Goal: Information Seeking & Learning: Understand process/instructions

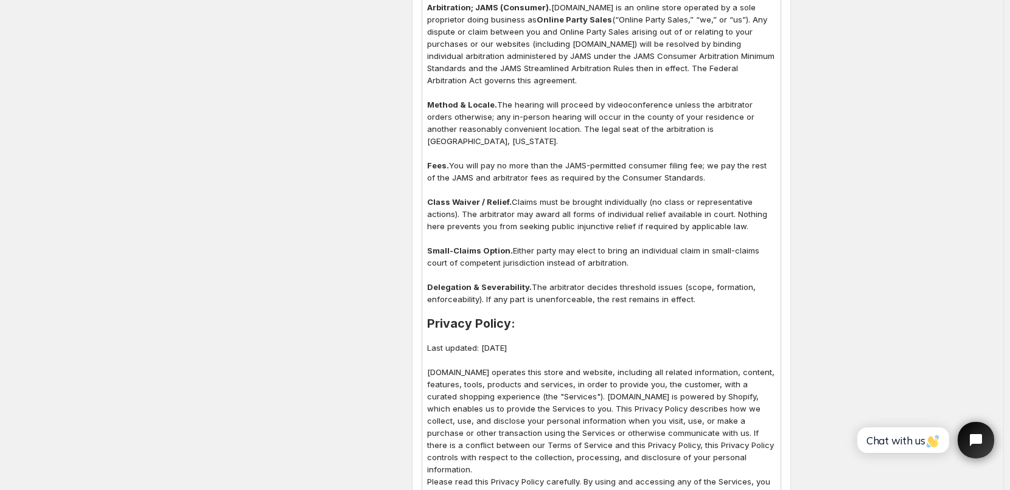
scroll to position [1527, 0]
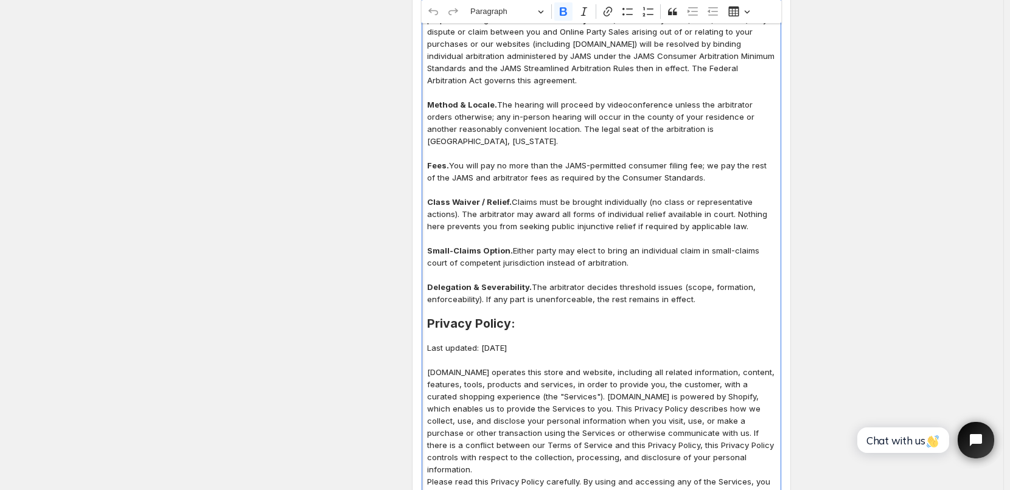
drag, startPoint x: 431, startPoint y: 19, endPoint x: 714, endPoint y: 313, distance: 407.5
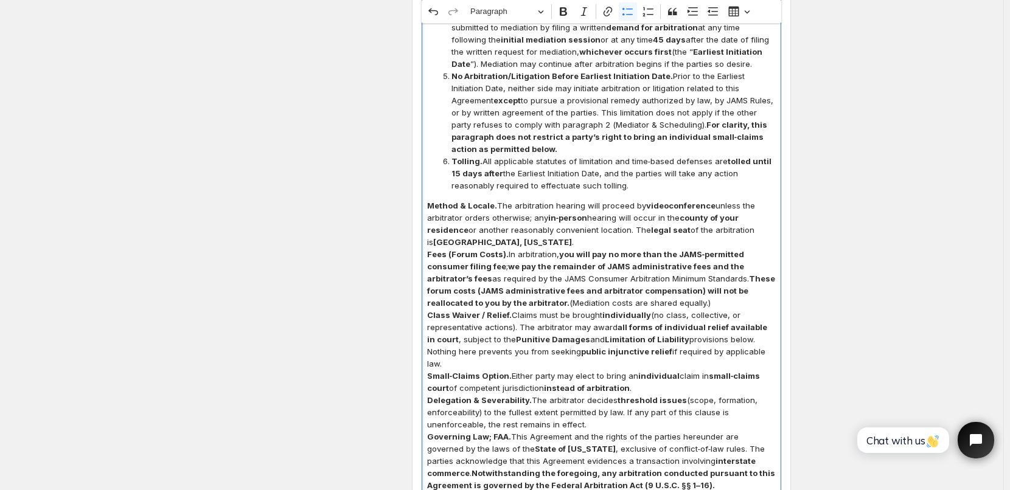
scroll to position [2220, 0]
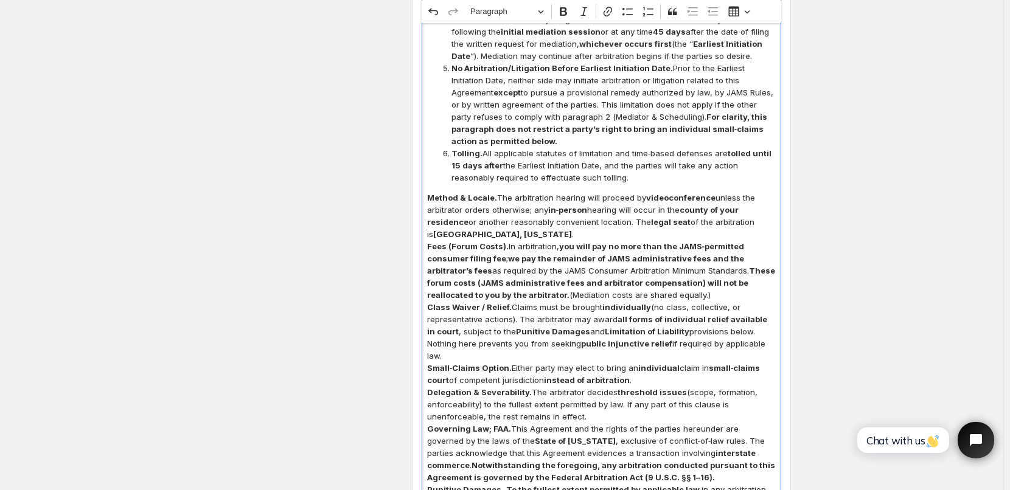
click at [555, 240] on p "Method & Locale. The arbitration hearing will proceed by videoconference unless…" at bounding box center [601, 216] width 349 height 49
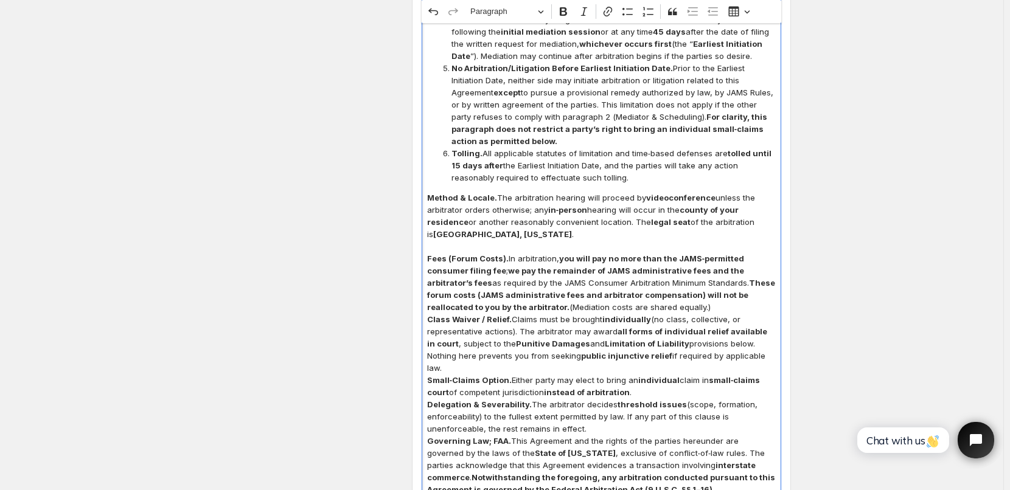
click at [718, 313] on p "Fees (Forum Costs). In arbitration, you will pay no more than the JAMS‑permitte…" at bounding box center [601, 283] width 349 height 61
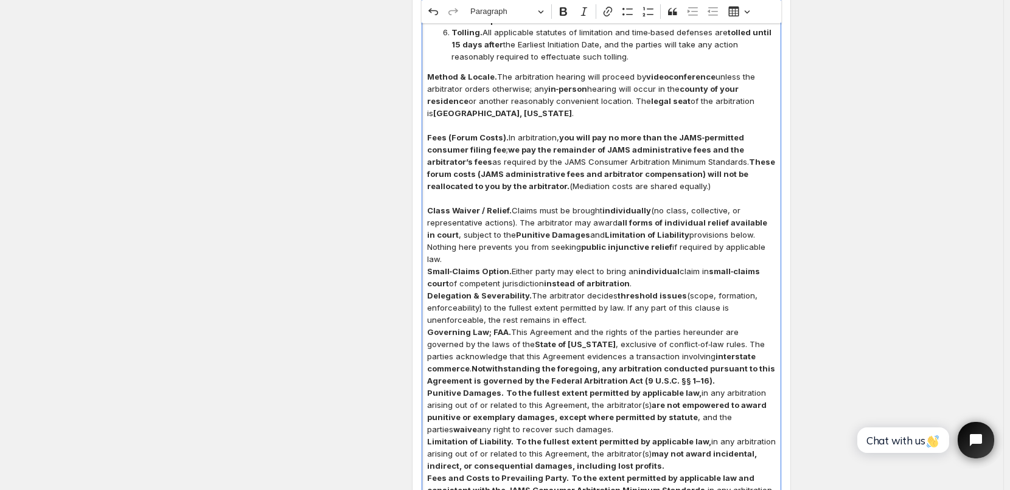
scroll to position [2341, 0]
click at [639, 281] on p "Small‑Claims Option. Either party may elect to bring an individual claim in sma…" at bounding box center [601, 277] width 349 height 24
click at [753, 259] on p "Class Waiver / Relief. Claims must be brought individually (no class, collectiv…" at bounding box center [601, 234] width 349 height 61
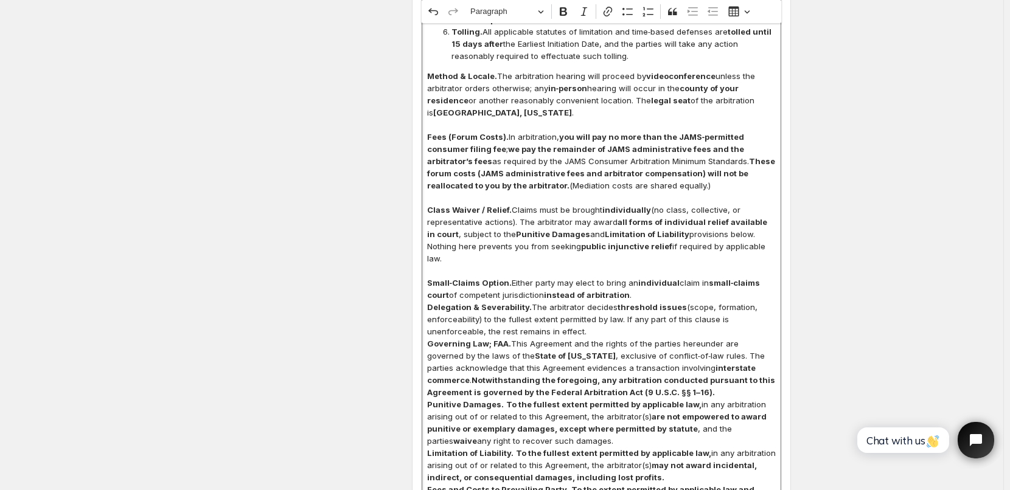
click at [650, 298] on p "Small‑Claims Option. Either party may elect to bring an individual claim in sma…" at bounding box center [601, 289] width 349 height 24
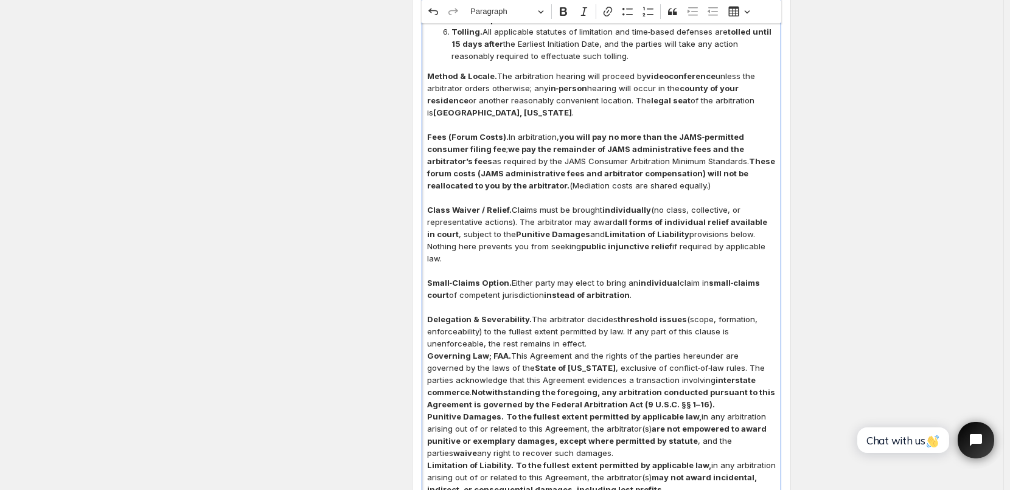
click at [605, 343] on p "Delegation & Severability. The arbitrator decides threshold issues (scope, form…" at bounding box center [601, 331] width 349 height 37
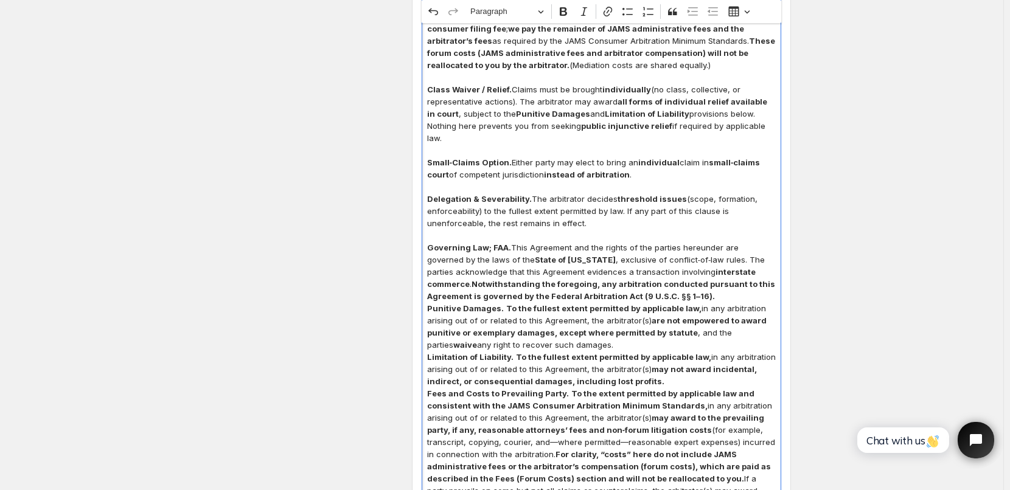
scroll to position [2463, 0]
click at [658, 294] on p "Governing Law; FAA. This Agreement and the rights of the parties hereunder are …" at bounding box center [601, 270] width 349 height 61
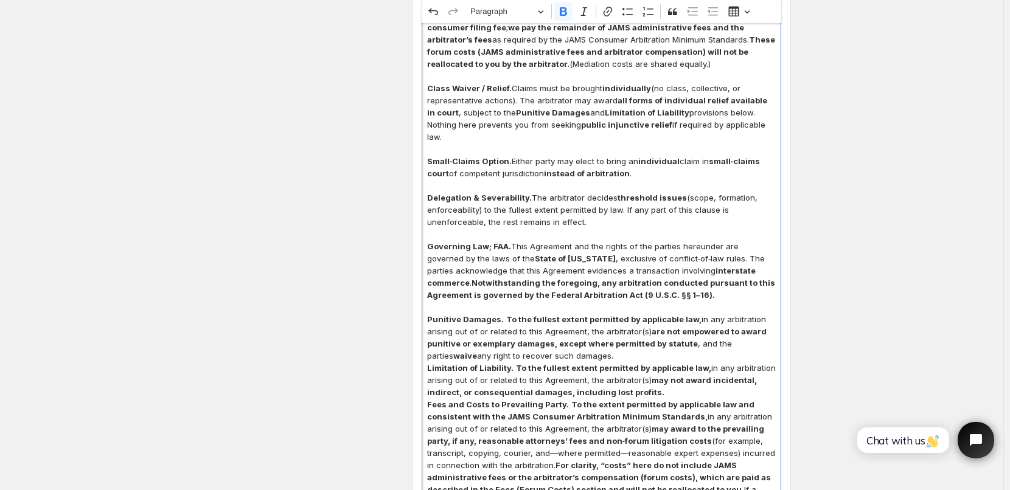
scroll to position [2524, 0]
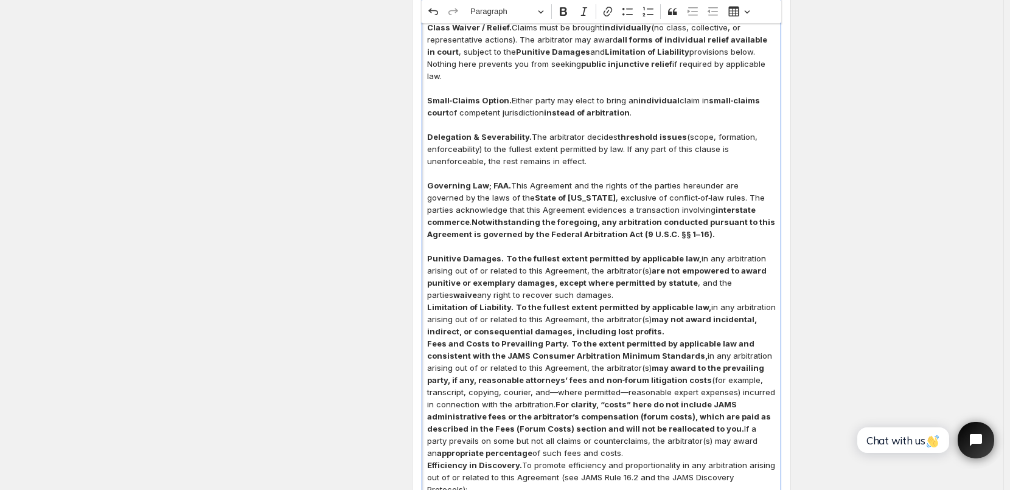
click at [584, 297] on p "Punitive Damages. To the fullest extent permitted by applicable law, in any arb…" at bounding box center [601, 277] width 349 height 49
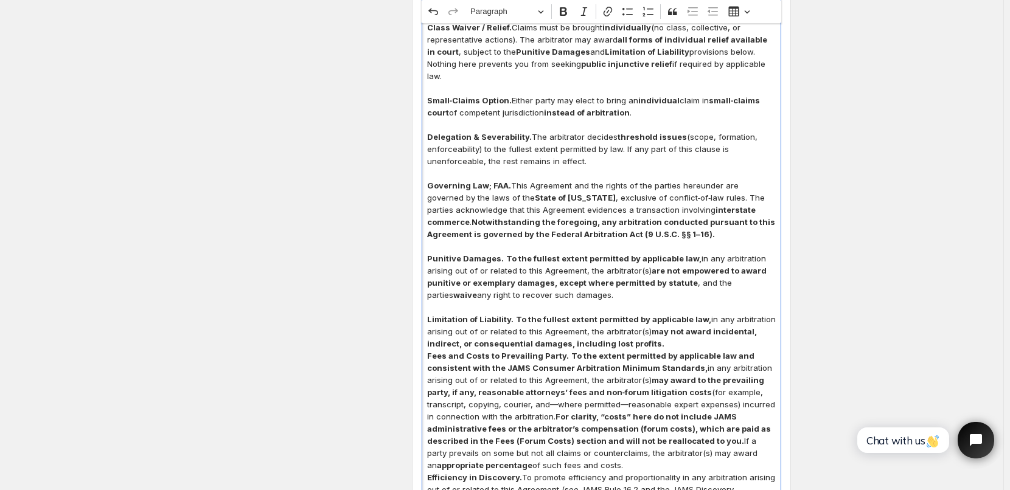
click at [663, 341] on p "Limitation of Liability. To the fullest extent permitted by applicable law, in …" at bounding box center [601, 331] width 349 height 37
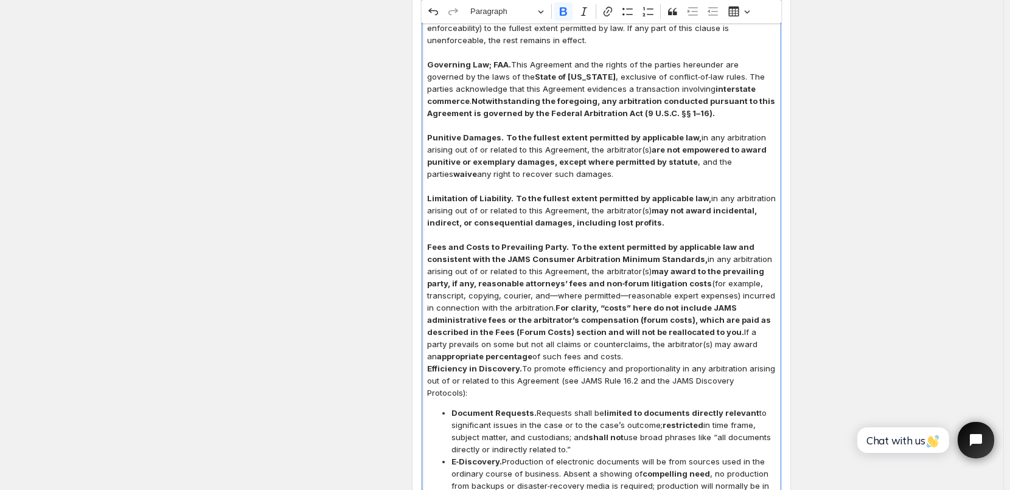
scroll to position [2646, 0]
click at [629, 356] on p "Fees and Costs to Prevailing Party. To the extent permitted by applicable law a…" at bounding box center [601, 301] width 349 height 122
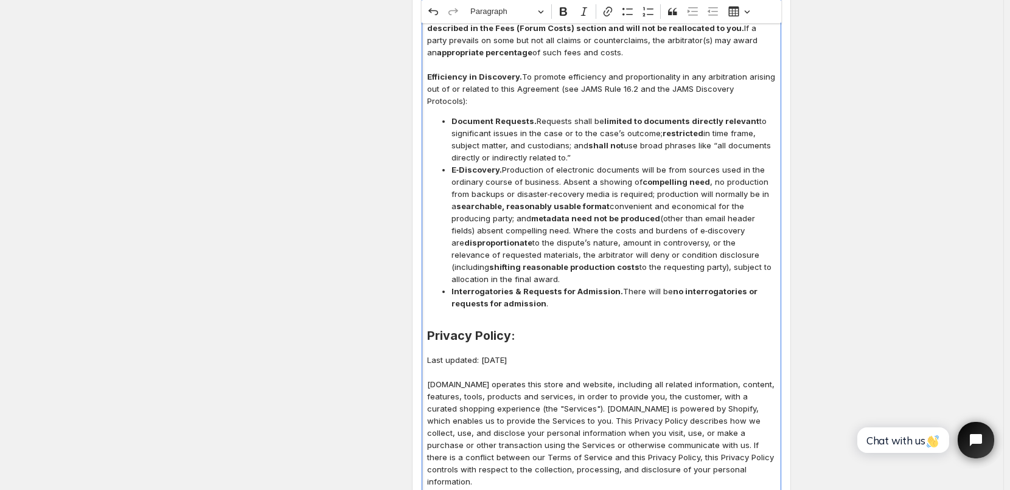
scroll to position [2921, 0]
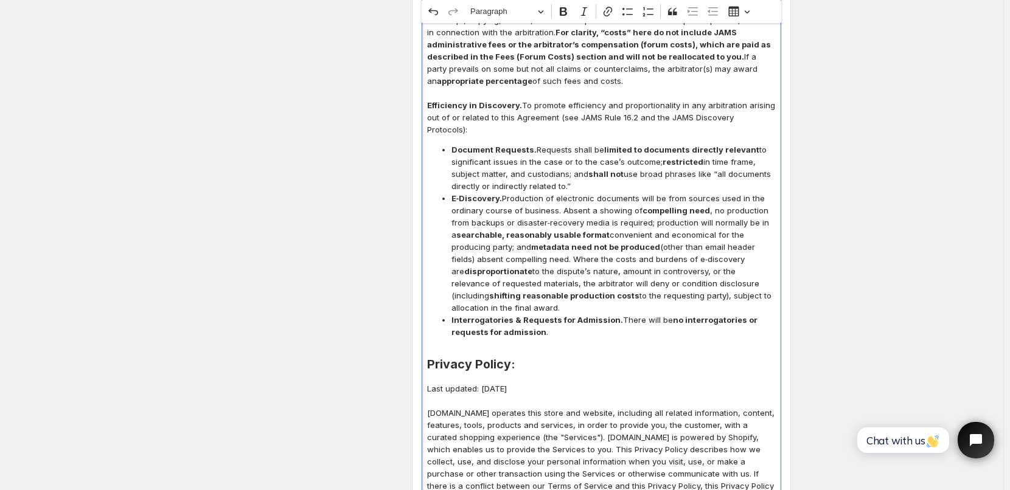
drag, startPoint x: 550, startPoint y: 364, endPoint x: 427, endPoint y: 363, distance: 122.9
click at [427, 363] on div "TERMS OF SALE: All orders are subject to approval by our main office, and proce…" at bounding box center [602, 390] width 360 height 5950
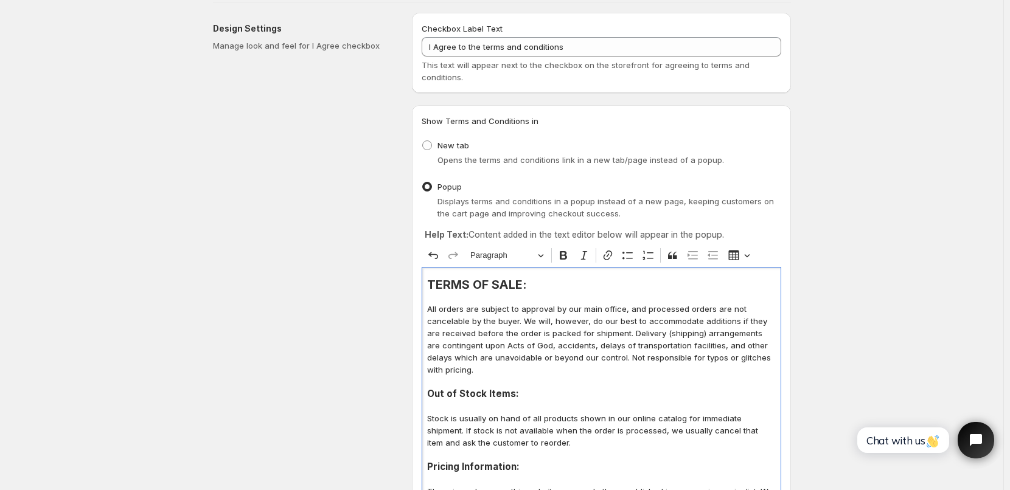
scroll to position [61, 0]
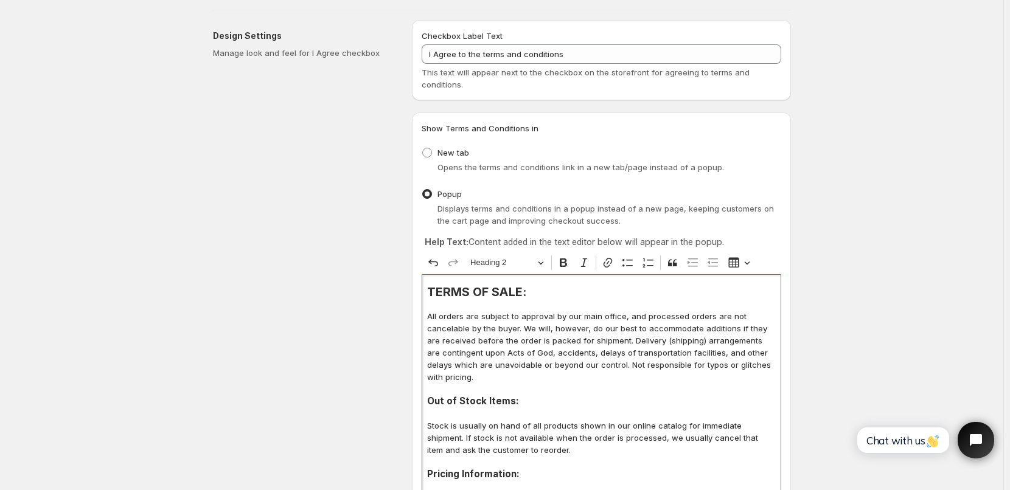
click at [432, 296] on h2 "TERMS OF SALE:" at bounding box center [601, 292] width 349 height 12
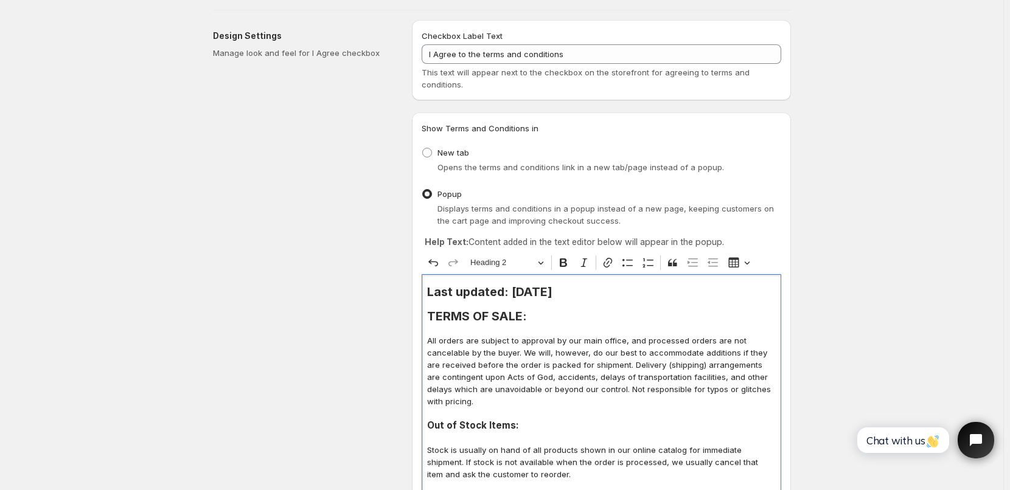
drag, startPoint x: 515, startPoint y: 293, endPoint x: 574, endPoint y: 295, distance: 59.7
click at [574, 295] on h2 "Last updated: [DATE]" at bounding box center [601, 292] width 349 height 12
drag, startPoint x: 607, startPoint y: 296, endPoint x: 645, endPoint y: 289, distance: 38.4
click at [645, 289] on h2 "Last updated: [DATE], 2025" at bounding box center [601, 292] width 349 height 12
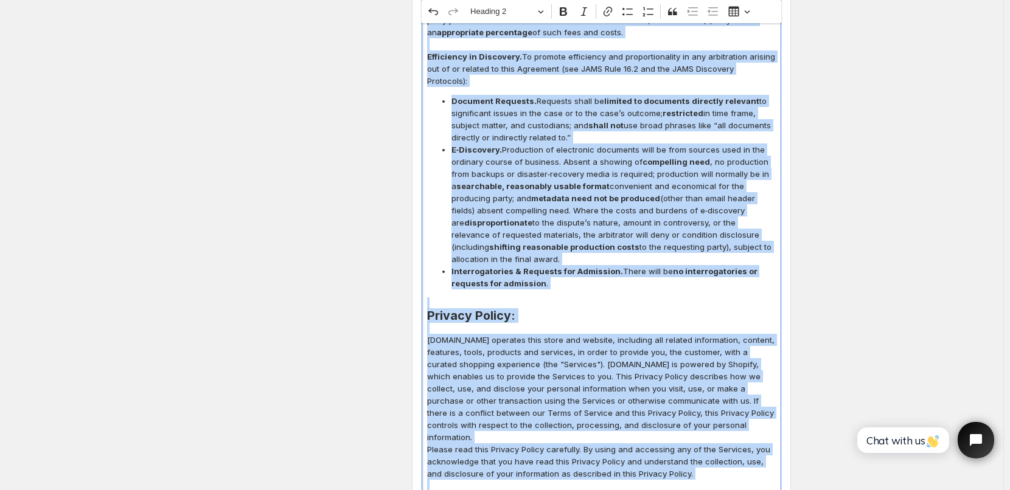
scroll to position [3006, 0]
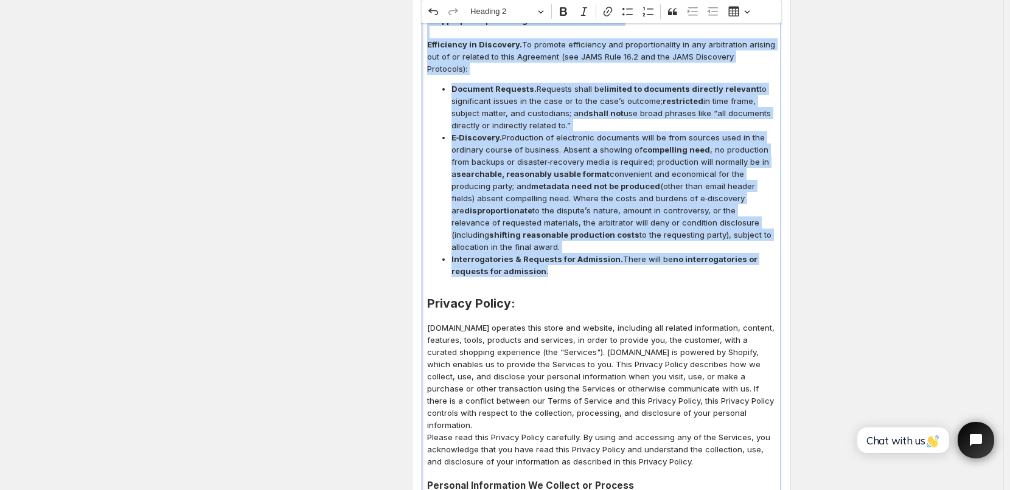
drag, startPoint x: 429, startPoint y: 86, endPoint x: 559, endPoint y: 250, distance: 209.2
click at [559, 250] on div "Last updated: [DATE] TERMS OF SALE: All orders are subject to approval by our m…" at bounding box center [602, 305] width 360 height 5950
copy div "Loremipsumd sit Ametc Adipis Elitse Doeiusmod: Temporincid; UTLA (Etdolore). Ma…"
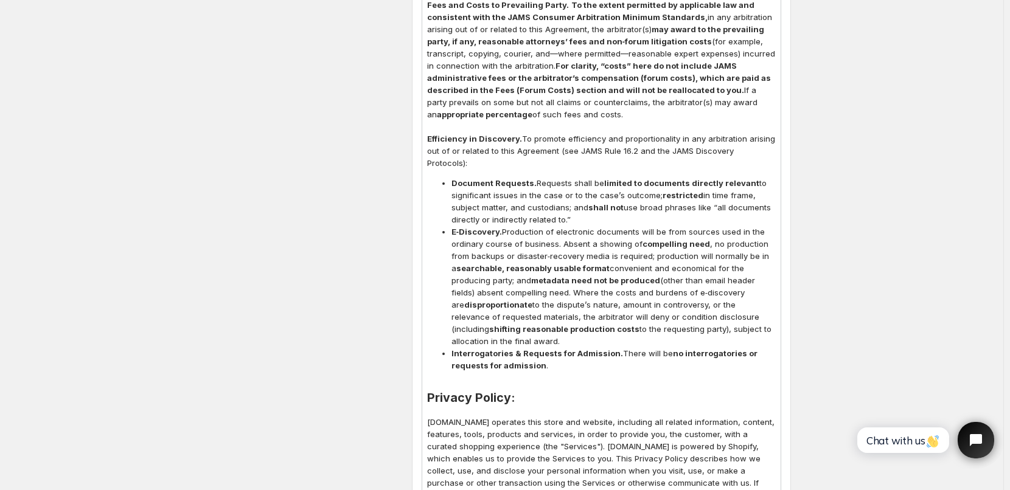
scroll to position [2925, 0]
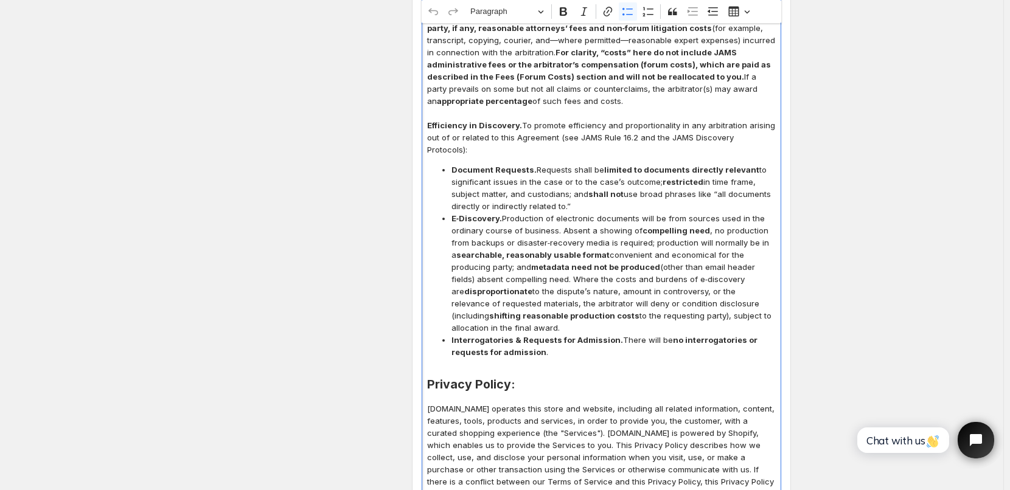
drag, startPoint x: 537, startPoint y: 153, endPoint x: 584, endPoint y: 192, distance: 60.5
click at [584, 192] on span "Document Requests. Requests shall be limited to documents directly relevant to …" at bounding box center [613, 188] width 324 height 49
click at [570, 12] on icon "Editor toolbar" at bounding box center [563, 11] width 12 height 12
click at [604, 164] on span "Document Requests. Requests shall be limited to documents directly relevant to …" at bounding box center [613, 188] width 324 height 49
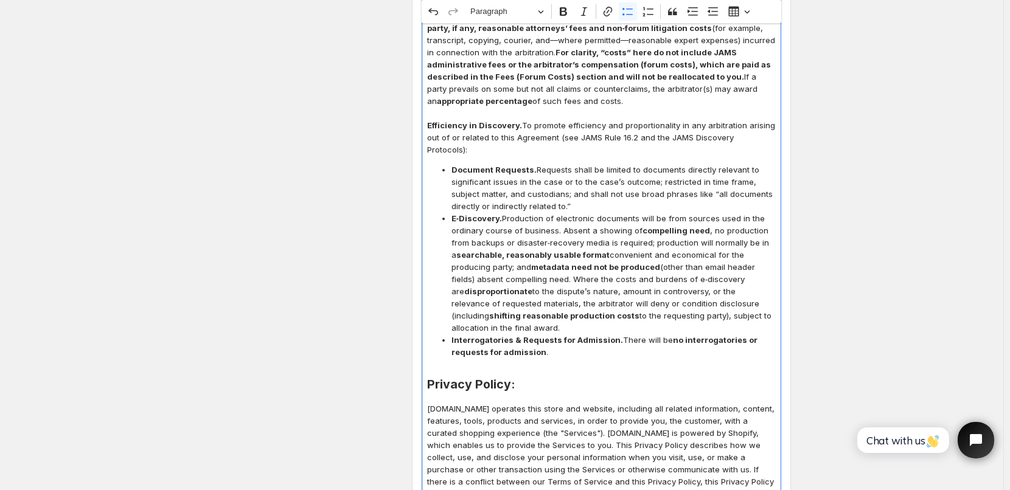
drag, startPoint x: 506, startPoint y: 206, endPoint x: 744, endPoint y: 273, distance: 246.4
click at [762, 302] on span "E‑Discovery. Production of electronic documents will be from sources used in th…" at bounding box center [613, 273] width 324 height 122
click at [570, 8] on icon "Editor toolbar" at bounding box center [563, 11] width 12 height 12
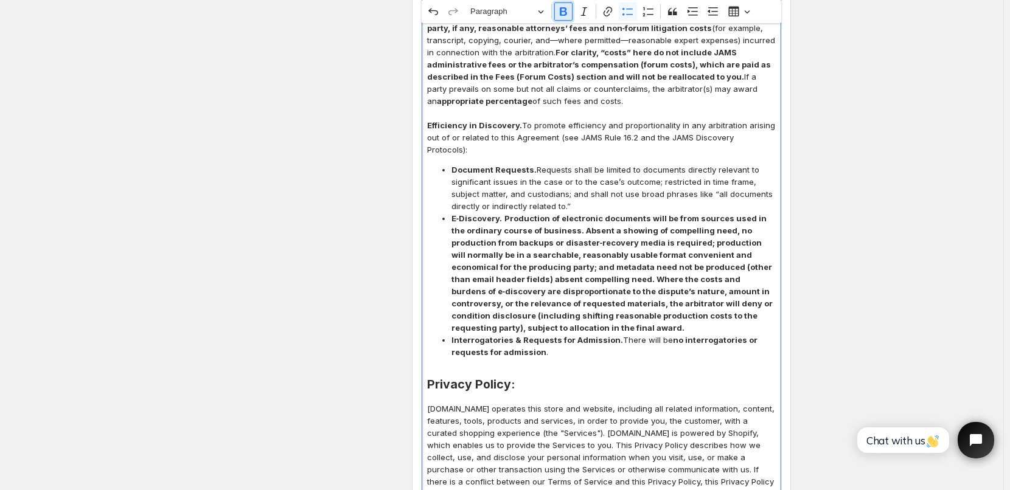
click at [570, 8] on icon "Editor toolbar" at bounding box center [563, 11] width 12 height 12
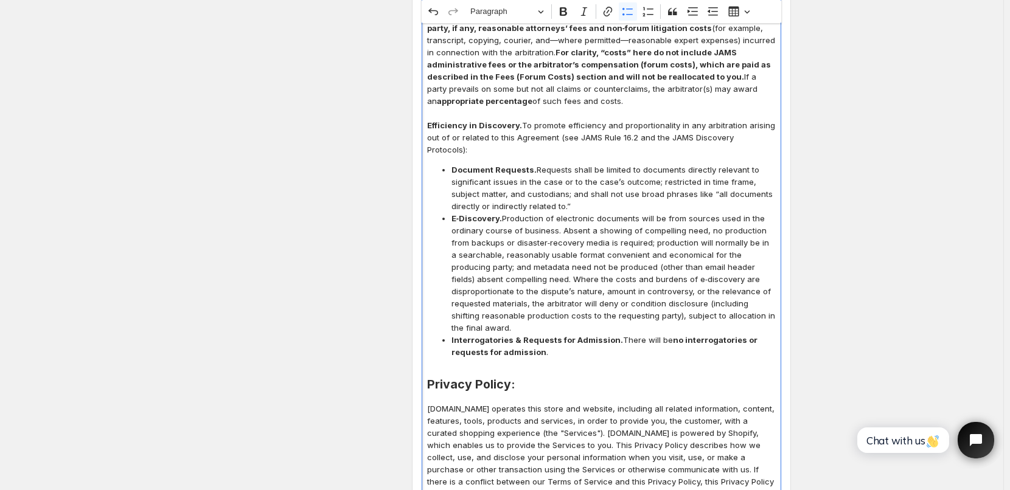
click at [596, 135] on p "Efficiency in Discovery. To promote efficiency and proportionality in any arbit…" at bounding box center [601, 137] width 349 height 37
drag, startPoint x: 619, startPoint y: 313, endPoint x: 626, endPoint y: 324, distance: 12.7
click at [626, 334] on span "Interrogatories & Requests for Admission. There will be no interrogatories or r…" at bounding box center [613, 346] width 324 height 24
click at [567, 17] on icon "Editor toolbar" at bounding box center [563, 11] width 12 height 12
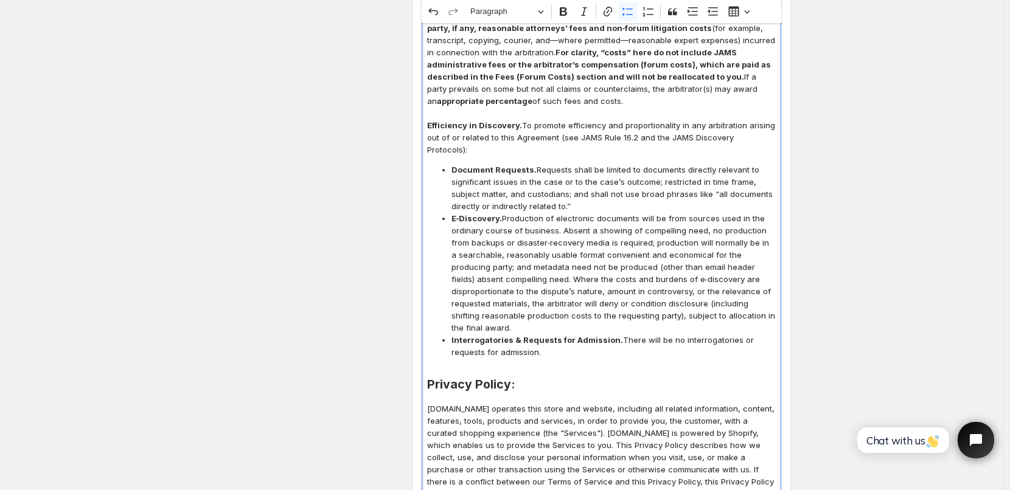
click at [590, 105] on p "Fees and Costs to Prevailing Party. To the extent permitted by applicable law a…" at bounding box center [601, 46] width 349 height 122
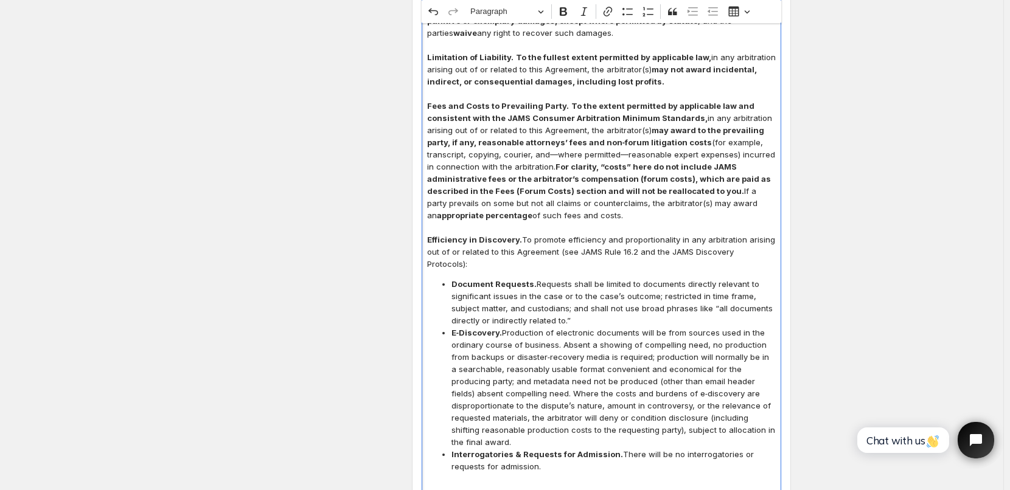
scroll to position [2742, 0]
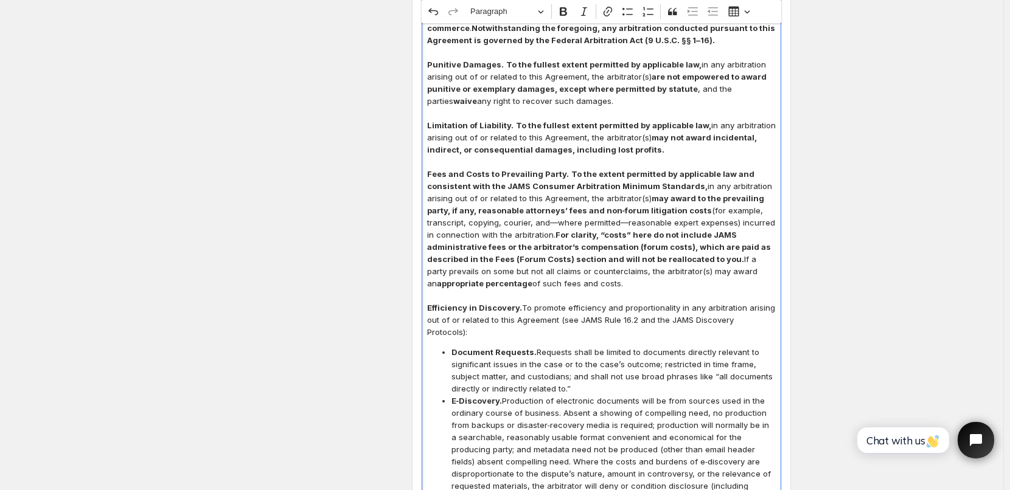
click at [566, 170] on strong "To the extent permitted by applicable law and consistent with the JAMS Consumer…" at bounding box center [590, 180] width 327 height 22
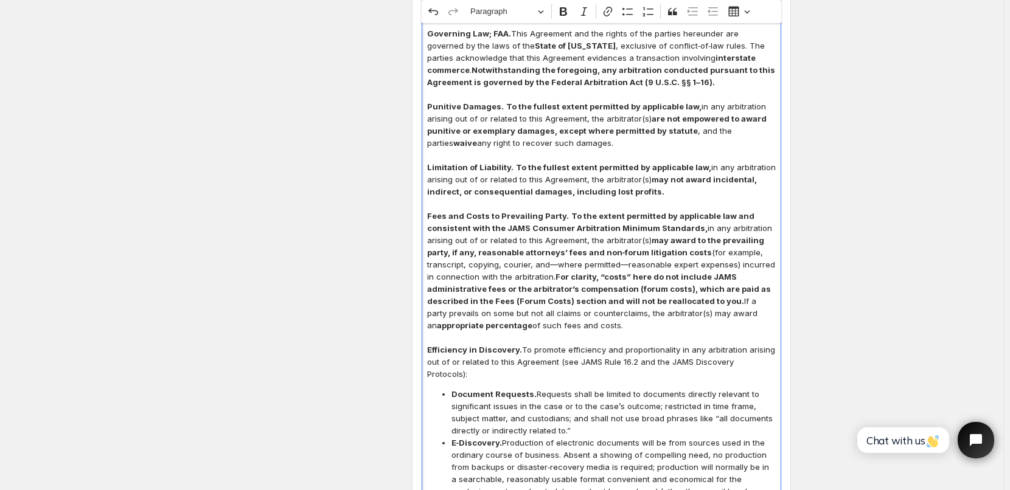
scroll to position [2682, 0]
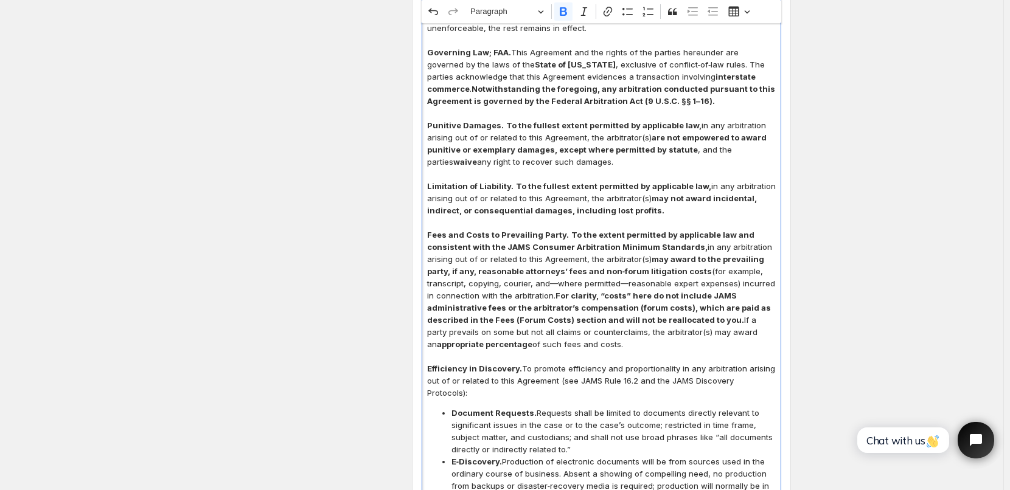
drag, startPoint x: 505, startPoint y: 123, endPoint x: 582, endPoint y: 158, distance: 85.0
click at [582, 158] on p "Punitive Damages. To the fullest extent permitted by applicable law, in any arb…" at bounding box center [601, 143] width 349 height 49
click at [567, 12] on icon "Editor toolbar" at bounding box center [563, 11] width 7 height 9
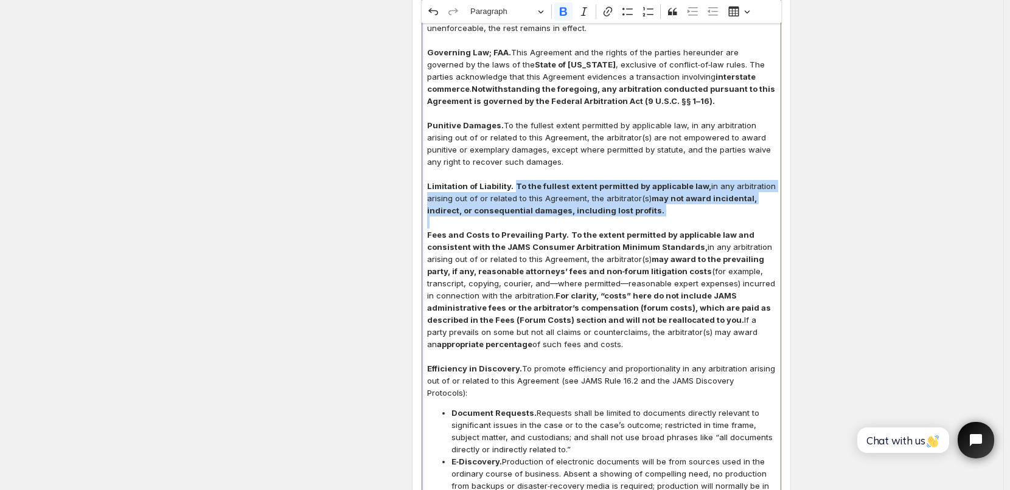
drag, startPoint x: 515, startPoint y: 185, endPoint x: 672, endPoint y: 216, distance: 159.4
click at [566, 13] on icon "Editor toolbar" at bounding box center [563, 11] width 12 height 12
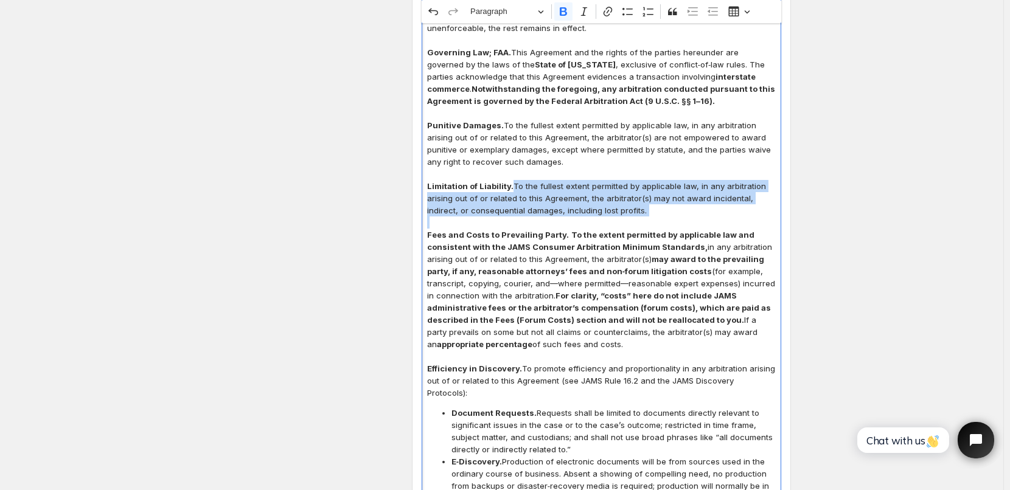
drag, startPoint x: 566, startPoint y: 229, endPoint x: 617, endPoint y: 268, distance: 63.4
click at [630, 346] on p "Fees and Costs to Prevailing Party. To the extent permitted by applicable law a…" at bounding box center [601, 290] width 349 height 122
click at [566, 16] on icon "Editor toolbar" at bounding box center [563, 11] width 7 height 9
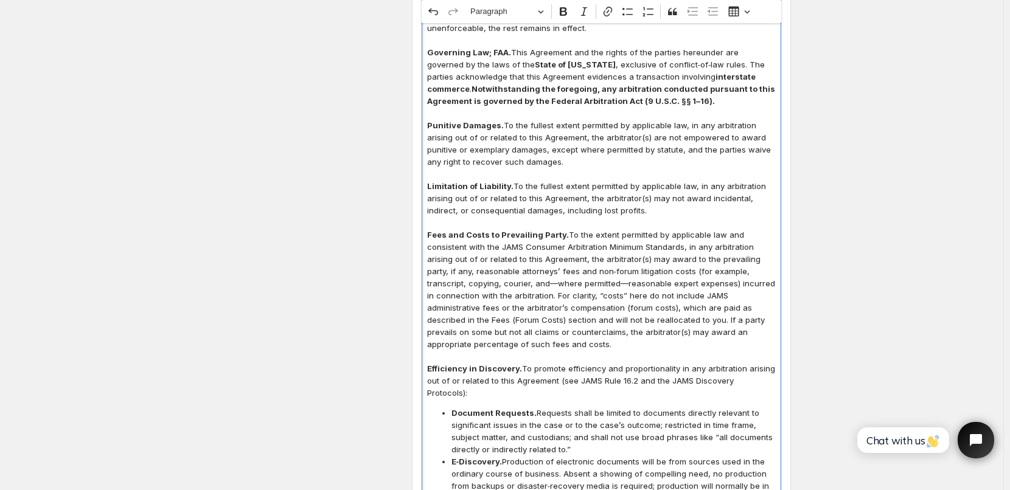
click at [602, 153] on p "Punitive Damages. To the fullest extent permitted by applicable law, in any arb…" at bounding box center [601, 143] width 349 height 49
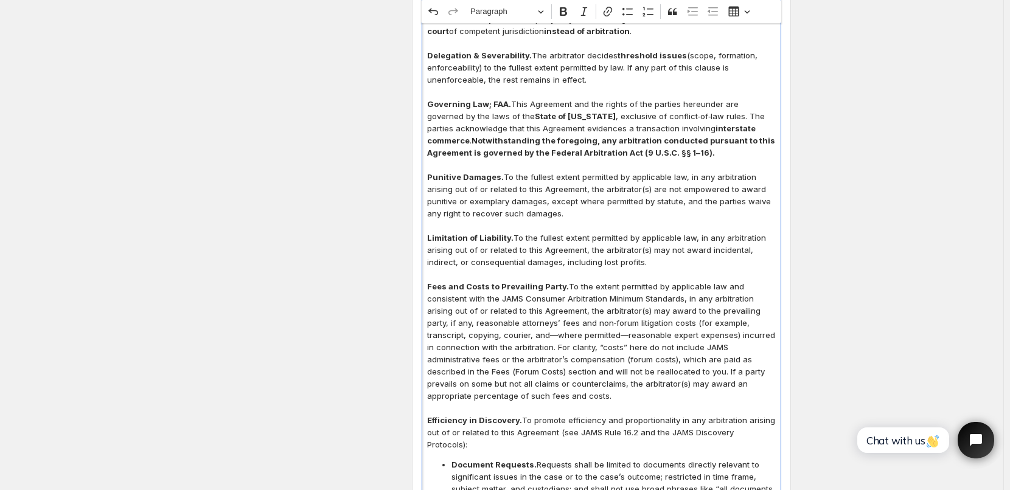
scroll to position [2560, 0]
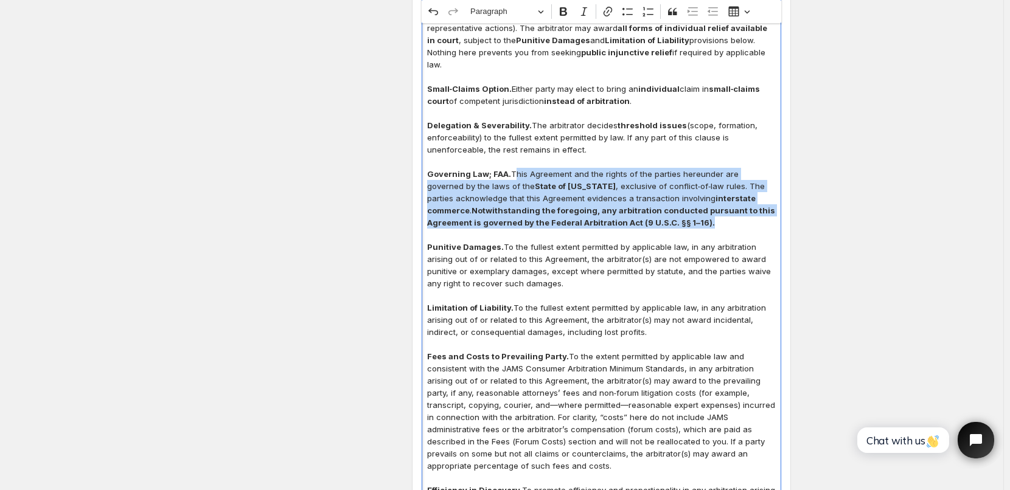
drag, startPoint x: 513, startPoint y: 174, endPoint x: 661, endPoint y: 223, distance: 155.9
click at [661, 223] on p "Governing Law; FAA. This Agreement and the rights of the parties hereunder are …" at bounding box center [601, 198] width 349 height 61
click at [568, 15] on icon "Editor toolbar" at bounding box center [563, 11] width 12 height 12
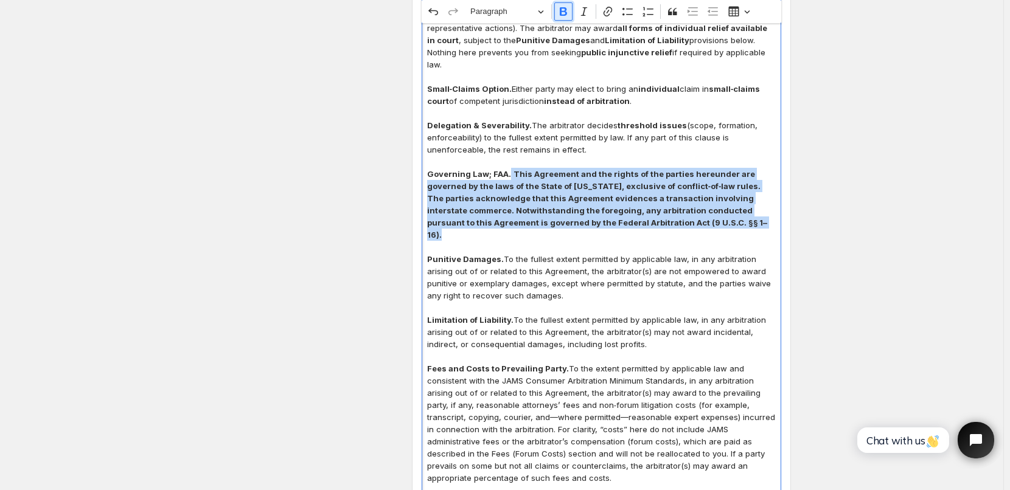
click at [560, 18] on button "Bold" at bounding box center [563, 11] width 18 height 18
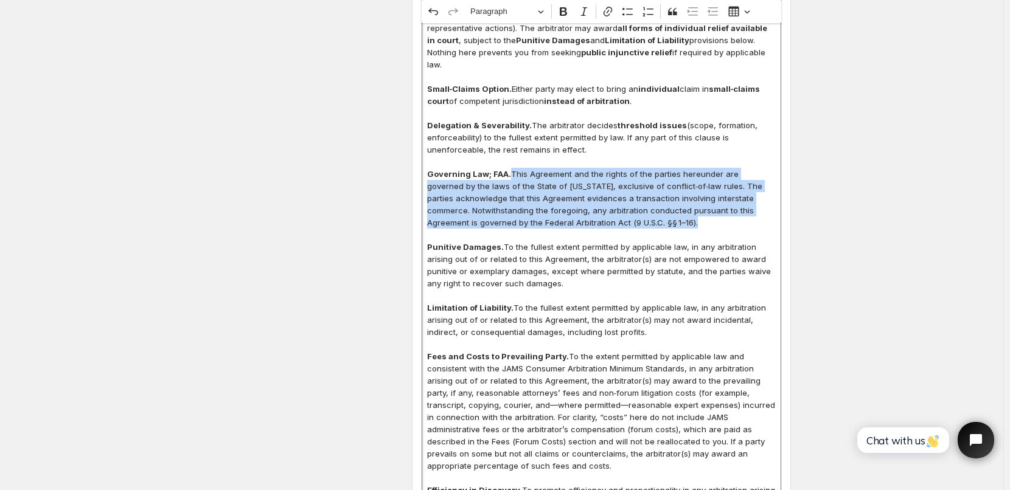
drag, startPoint x: 532, startPoint y: 124, endPoint x: 600, endPoint y: 153, distance: 74.1
click at [600, 153] on p "Delegation & Severability. The arbitrator decides threshold issues (scope, form…" at bounding box center [601, 137] width 349 height 37
click at [567, 12] on icon "Editor toolbar" at bounding box center [563, 11] width 7 height 9
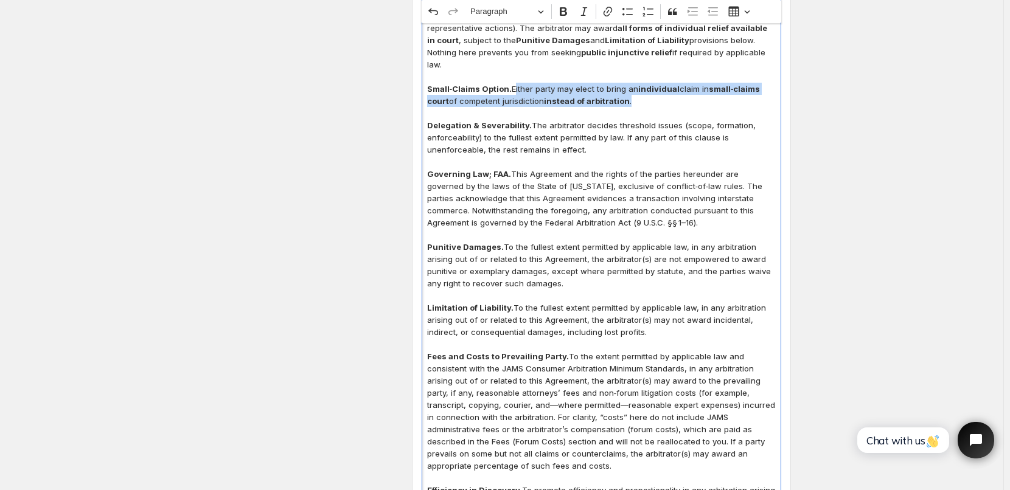
drag, startPoint x: 514, startPoint y: 87, endPoint x: 635, endPoint y: 104, distance: 121.7
click at [635, 104] on p "Small‑Claims Option. Either party may elect to bring an individual claim in sma…" at bounding box center [601, 95] width 349 height 24
click at [567, 10] on icon "Editor toolbar" at bounding box center [563, 11] width 12 height 12
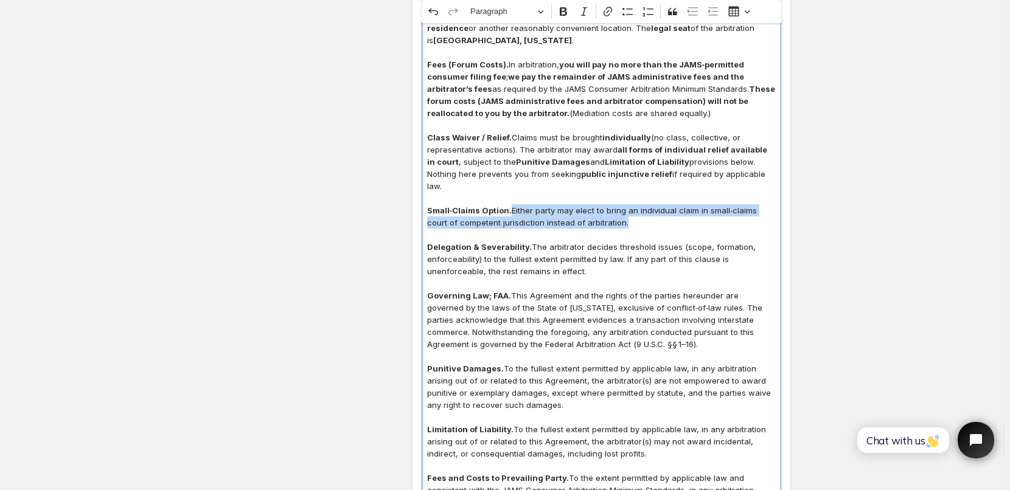
drag, startPoint x: 514, startPoint y: 147, endPoint x: 759, endPoint y: 190, distance: 248.4
click at [759, 190] on p "Class Waiver / Relief. Claims must be brought individually (no class, collectiv…" at bounding box center [601, 161] width 349 height 61
click at [567, 15] on icon "Editor toolbar" at bounding box center [563, 11] width 7 height 9
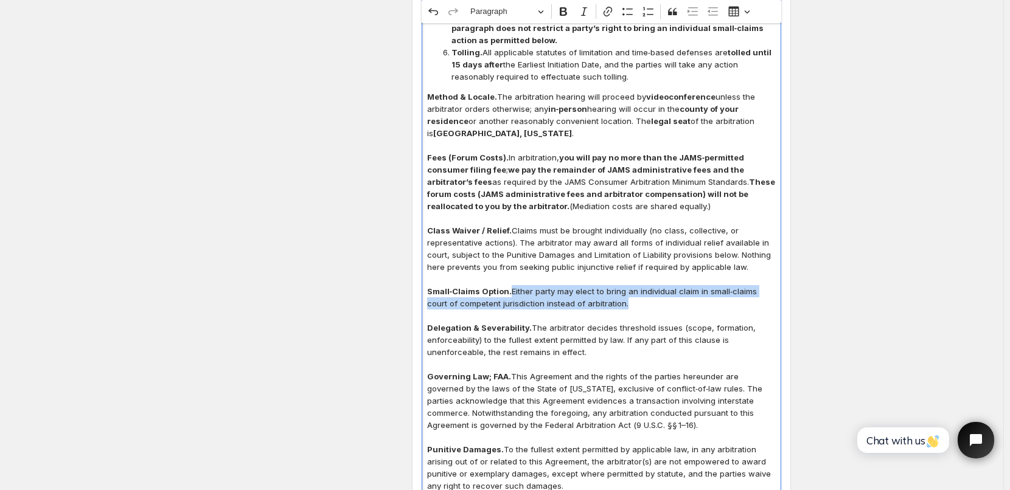
scroll to position [2317, 0]
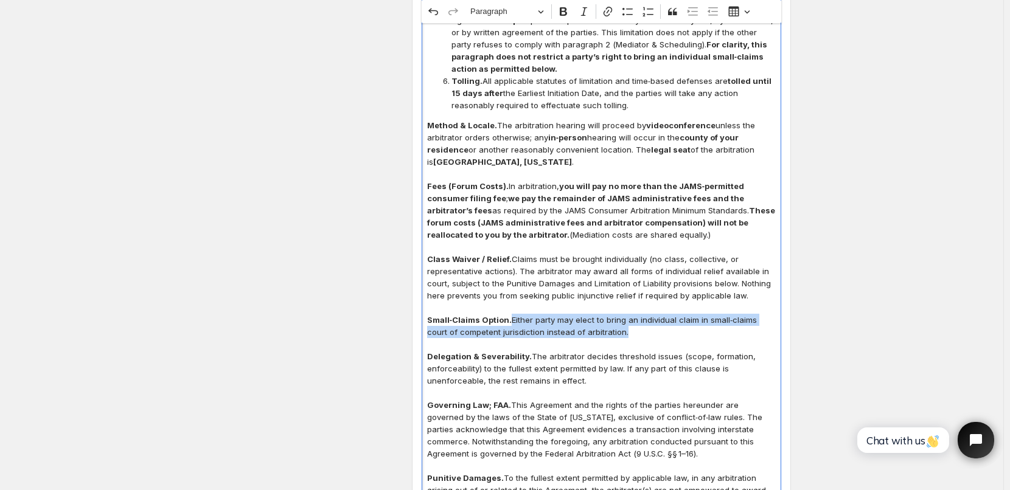
drag, startPoint x: 509, startPoint y: 198, endPoint x: 733, endPoint y: 251, distance: 230.1
click at [733, 241] on p "Fees (Forum Costs). In arbitration, you will pay no more than the JAMS‑permitte…" at bounding box center [601, 210] width 349 height 61
click at [570, 16] on icon "Editor toolbar" at bounding box center [563, 11] width 12 height 12
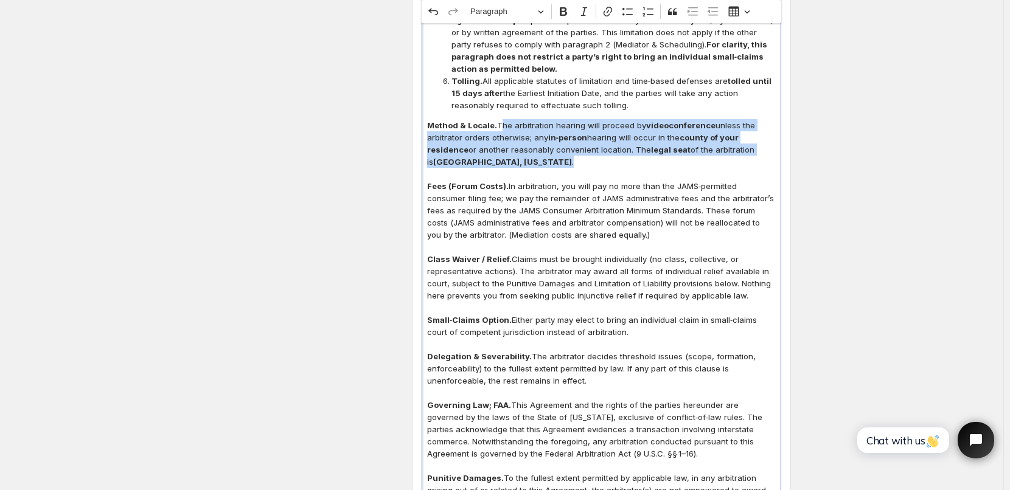
drag, startPoint x: 501, startPoint y: 137, endPoint x: 550, endPoint y: 174, distance: 61.7
click at [550, 168] on p "Method & Locale. The arbitration hearing will proceed by videoconference unless…" at bounding box center [601, 143] width 349 height 49
click at [567, 9] on icon "Editor toolbar" at bounding box center [563, 11] width 7 height 9
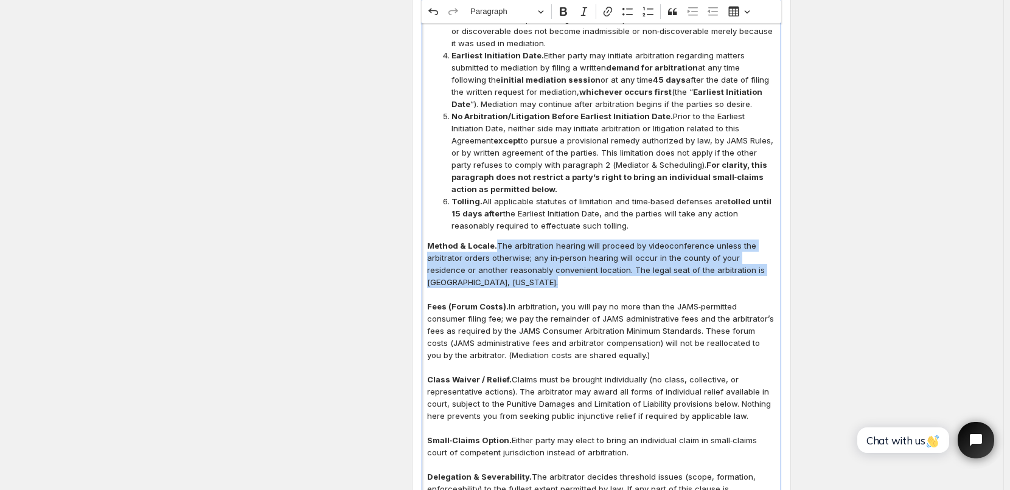
scroll to position [2195, 0]
drag, startPoint x: 486, startPoint y: 216, endPoint x: 615, endPoint y: 240, distance: 130.7
click at [615, 233] on span "Tolling. All applicable statutes of limitation and time‑based defenses are toll…" at bounding box center [613, 215] width 324 height 37
click at [570, 19] on button "Bold" at bounding box center [563, 11] width 18 height 18
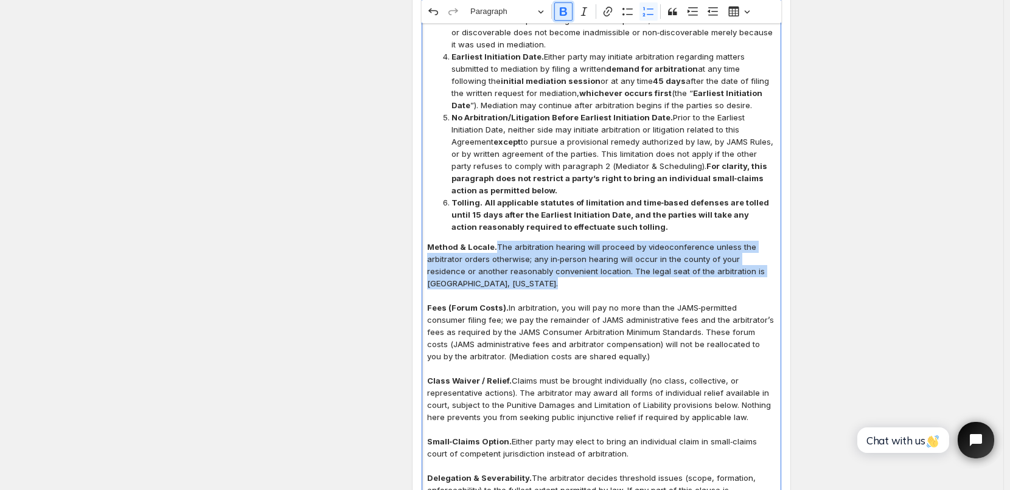
click at [570, 19] on button "Bold" at bounding box center [563, 11] width 18 height 18
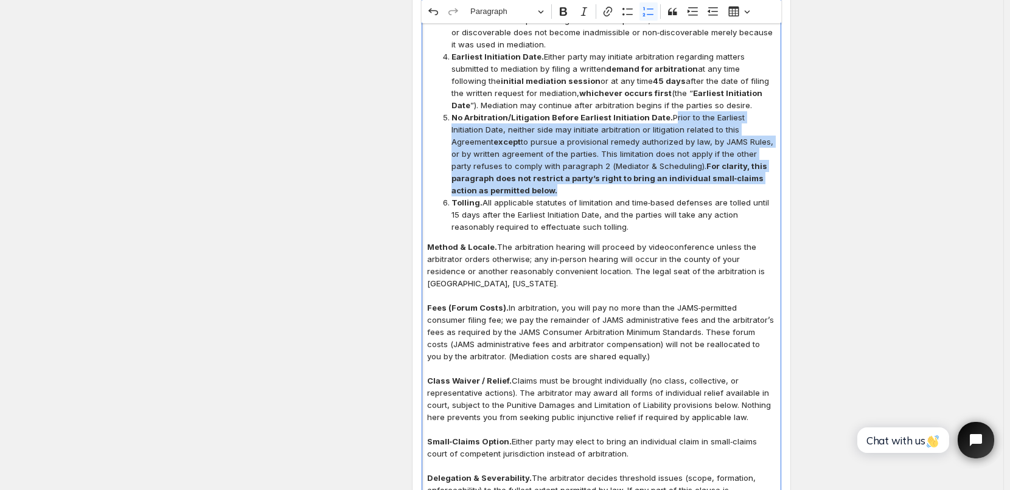
drag, startPoint x: 667, startPoint y: 130, endPoint x: 723, endPoint y: 202, distance: 91.0
click at [723, 197] on span "No Arbitration/Litigation Before Earliest Initiation Date. Prior to the Earlies…" at bounding box center [613, 153] width 324 height 85
click at [570, 11] on icon "Editor toolbar" at bounding box center [563, 11] width 12 height 12
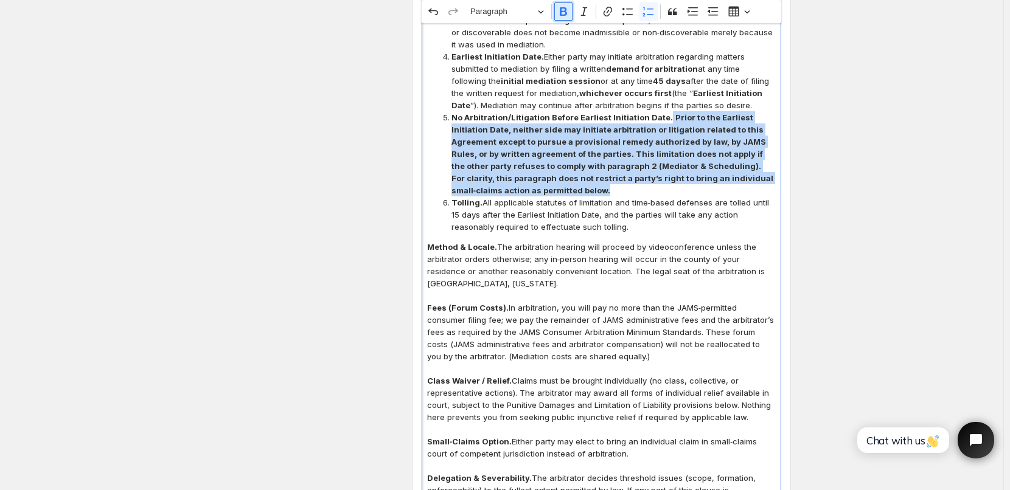
click at [570, 11] on icon "Editor toolbar" at bounding box center [563, 11] width 12 height 12
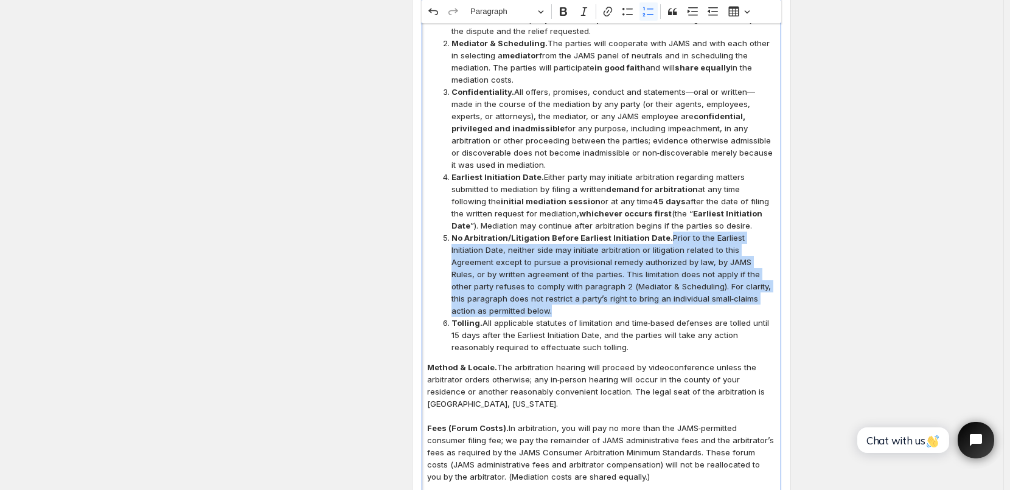
scroll to position [2073, 0]
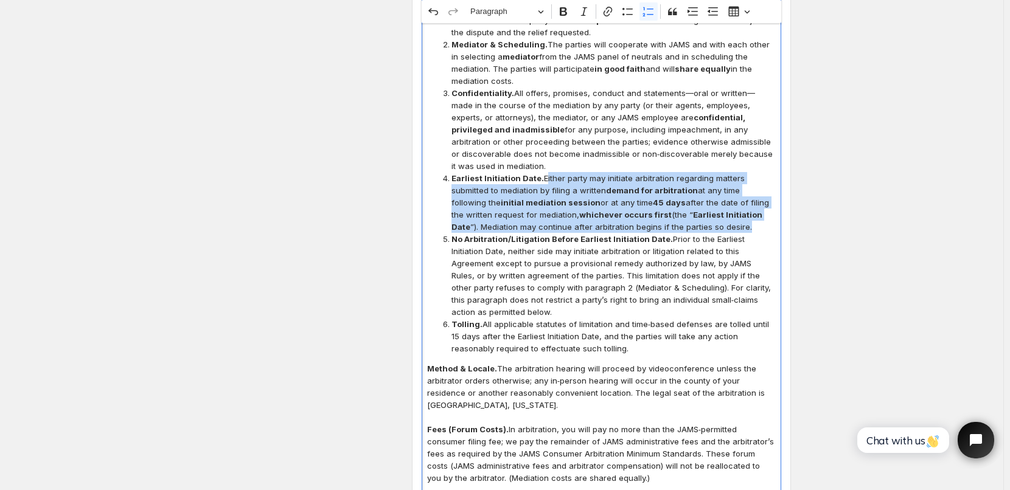
drag, startPoint x: 545, startPoint y: 189, endPoint x: 733, endPoint y: 238, distance: 194.4
click at [733, 233] on span "Earliest Initiation Date. Either party may initiate arbitration regarding matte…" at bounding box center [613, 202] width 324 height 61
click at [566, 16] on icon "Editor toolbar" at bounding box center [563, 11] width 7 height 9
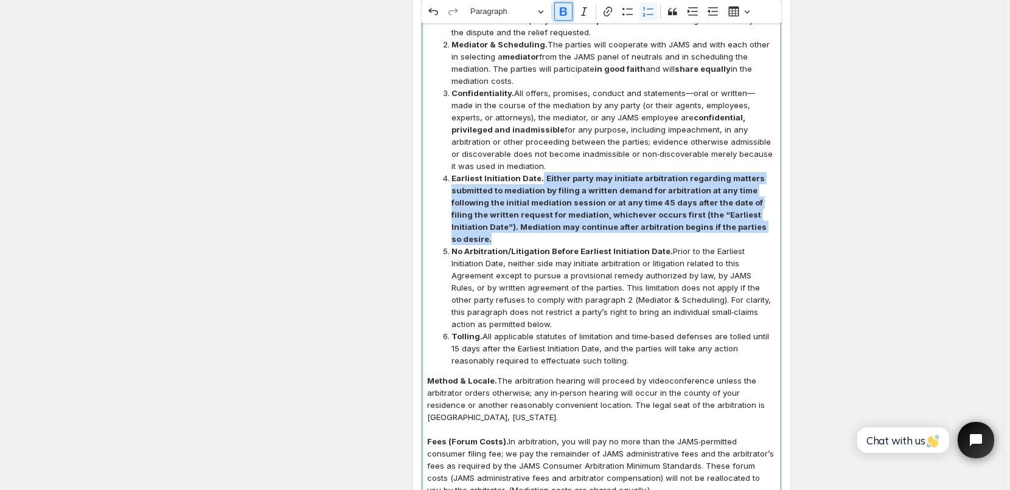
click at [566, 16] on icon "Editor toolbar" at bounding box center [563, 11] width 7 height 9
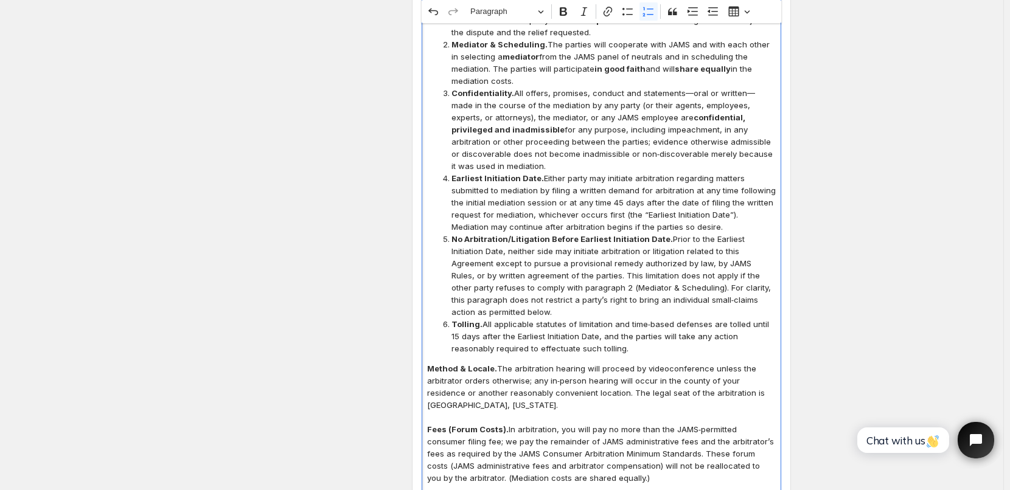
click at [582, 124] on span "Confidentiality. All offers, promises, conduct and statements—oral or written—m…" at bounding box center [613, 129] width 324 height 85
drag, startPoint x: 518, startPoint y: 103, endPoint x: 584, endPoint y: 179, distance: 100.5
click at [584, 172] on span "Confidentiality. All offers, promises, conduct and statements—oral or written—m…" at bounding box center [613, 129] width 324 height 85
click at [567, 12] on icon "Editor toolbar" at bounding box center [563, 11] width 7 height 9
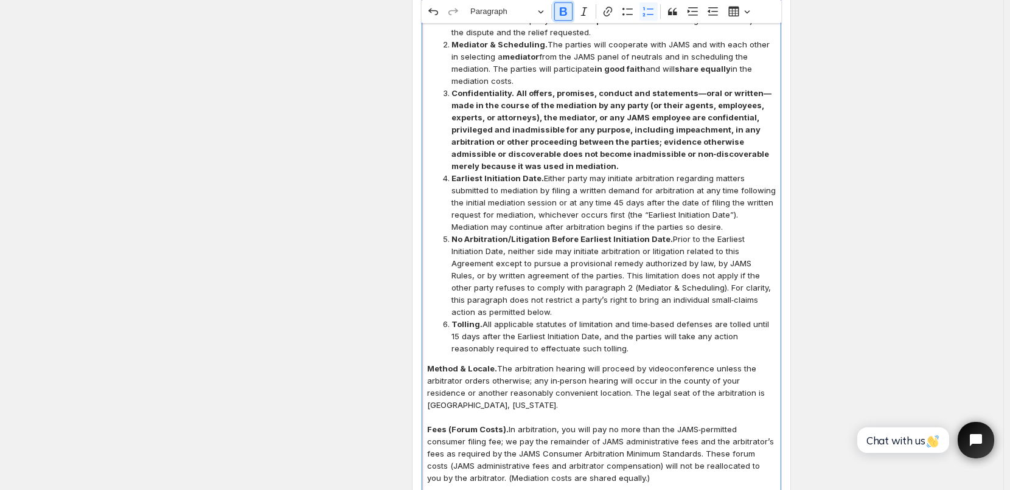
click at [567, 12] on icon "Editor toolbar" at bounding box center [563, 11] width 7 height 9
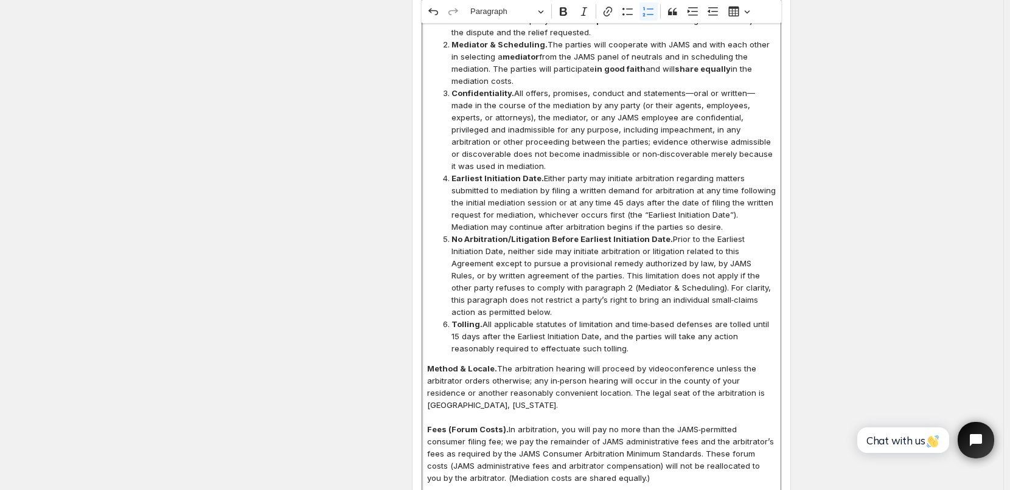
drag, startPoint x: 548, startPoint y: 54, endPoint x: 567, endPoint y: 93, distance: 43.8
click at [567, 87] on span "Mediator & Scheduling. The parties will cooperate with JAMS and with each other…" at bounding box center [613, 62] width 324 height 49
click at [567, 13] on icon "Editor toolbar" at bounding box center [563, 11] width 12 height 12
click at [577, 111] on span "Confidentiality. All offers, promises, conduct and statements—oral or written—m…" at bounding box center [613, 129] width 324 height 85
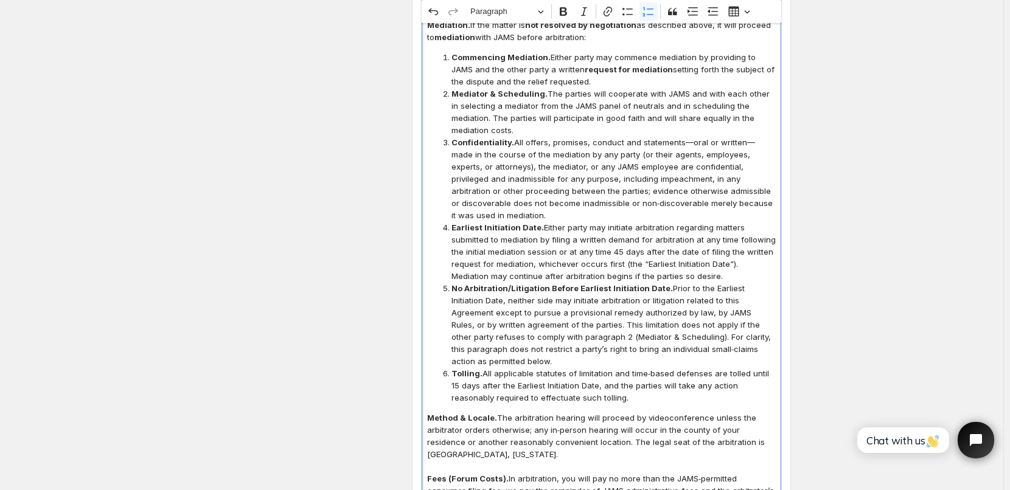
scroll to position [1951, 0]
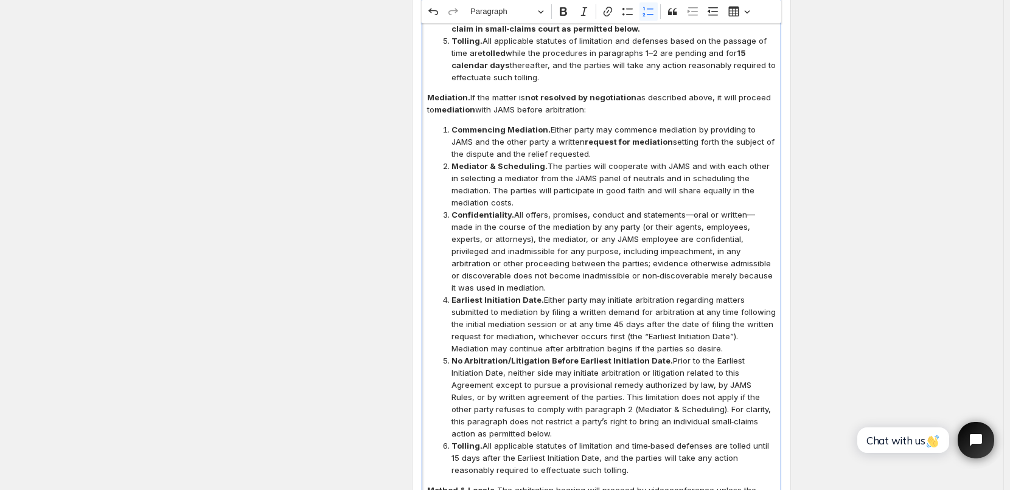
drag, startPoint x: 551, startPoint y: 141, endPoint x: 588, endPoint y: 162, distance: 42.3
click at [588, 160] on span "Commencing Mediation. Either party may commence mediation by providing to JAMS …" at bounding box center [613, 142] width 324 height 37
click at [567, 12] on icon "Editor toolbar" at bounding box center [563, 11] width 7 height 9
drag, startPoint x: 576, startPoint y: 96, endPoint x: 572, endPoint y: 91, distance: 6.9
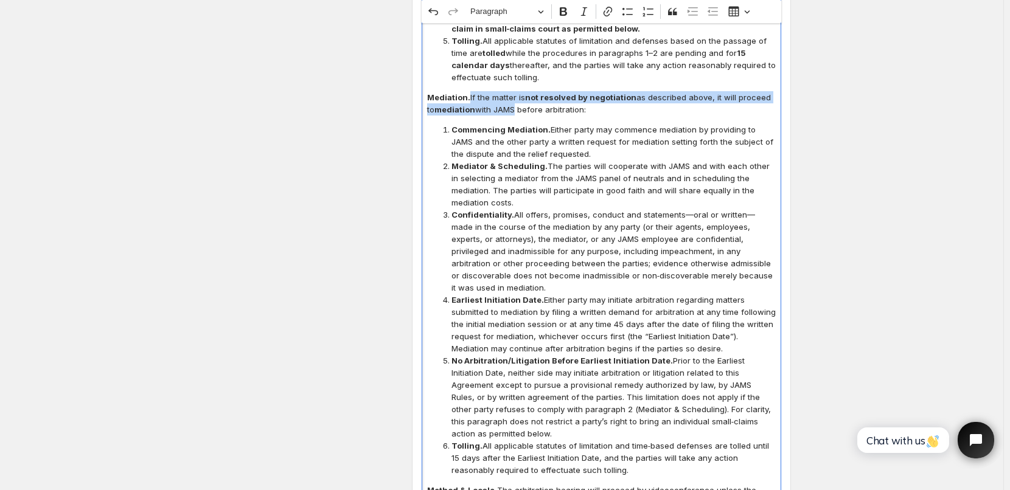
drag, startPoint x: 472, startPoint y: 110, endPoint x: 507, endPoint y: 119, distance: 37.0
click at [507, 116] on p "Mediation. If the matter is not resolved by negotiation as described above, it …" at bounding box center [601, 103] width 349 height 24
click at [475, 107] on p "Mediation. If the matter is not resolved by negotiation as described above, it …" at bounding box center [601, 103] width 349 height 24
click at [474, 104] on p "Mediation. If the matter is not resolved by negotiation as described above, it …" at bounding box center [601, 103] width 349 height 24
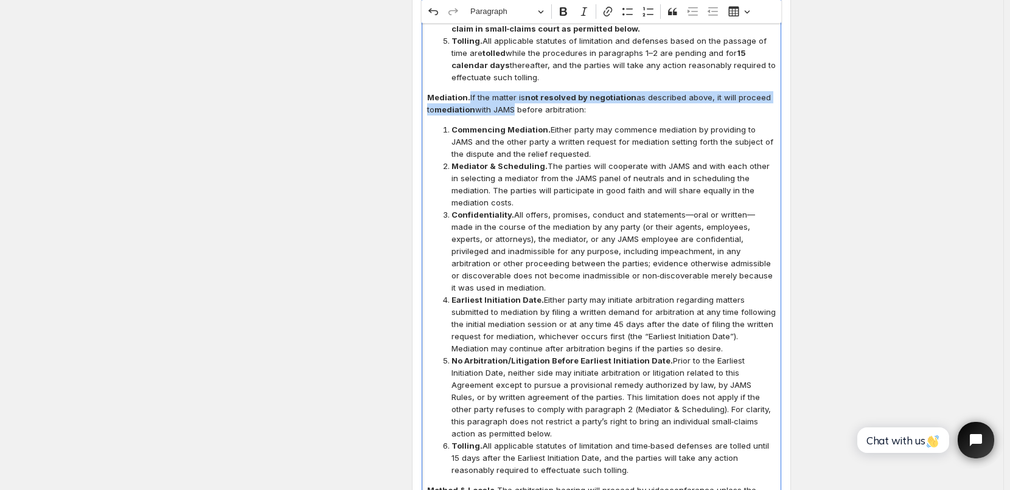
click at [474, 106] on p "Mediation. If the matter is not resolved by negotiation as described above, it …" at bounding box center [601, 103] width 349 height 24
drag, startPoint x: 474, startPoint y: 106, endPoint x: 588, endPoint y: 124, distance: 115.1
click at [588, 116] on p "Mediation. If the matter is not resolved by negotiation as described above, it …" at bounding box center [601, 103] width 349 height 24
click at [570, 12] on icon "Editor toolbar" at bounding box center [563, 11] width 12 height 12
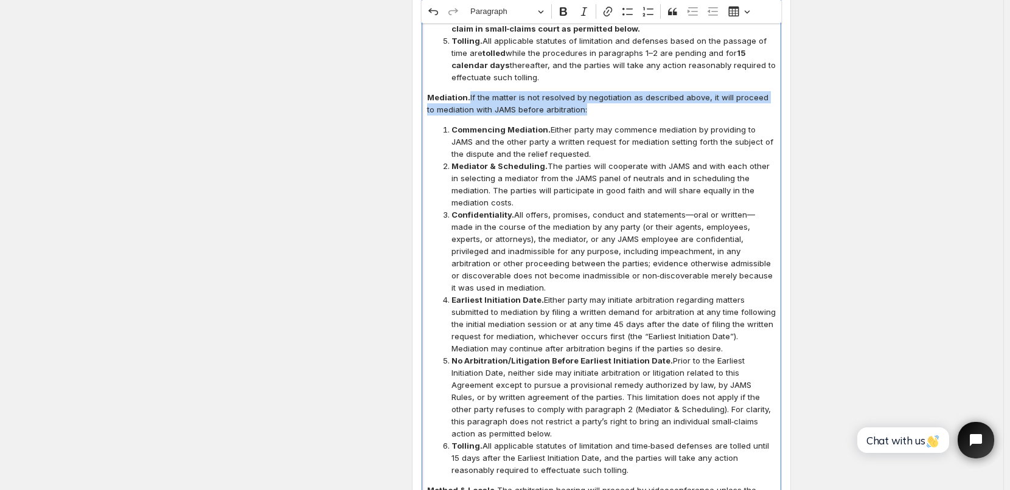
click at [593, 103] on p "Mediation. If the matter is not resolved by negotiation as described above, it …" at bounding box center [601, 103] width 349 height 24
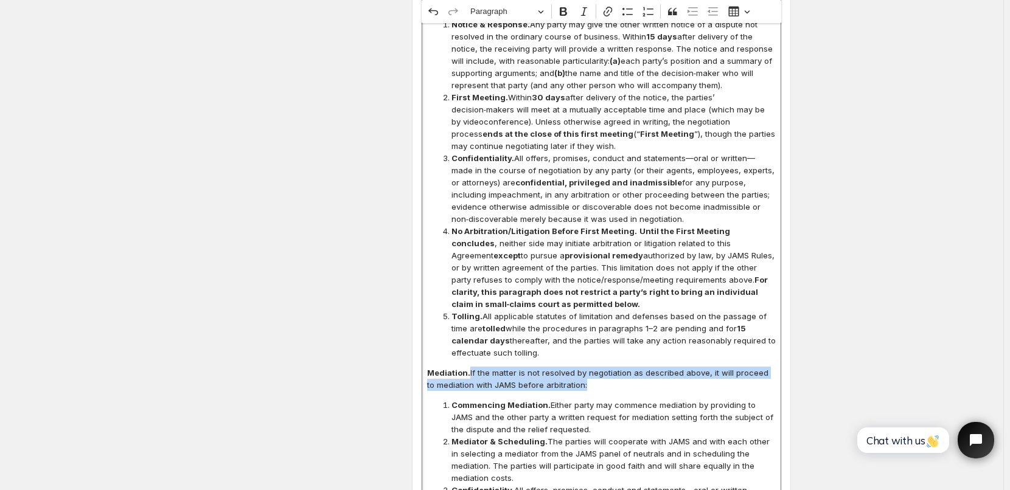
scroll to position [1647, 0]
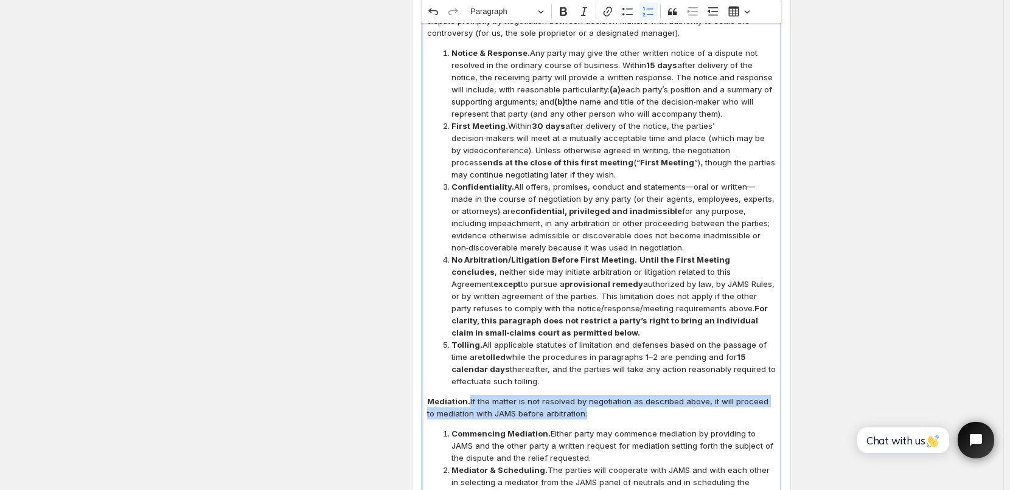
drag, startPoint x: 532, startPoint y: 63, endPoint x: 723, endPoint y: 125, distance: 200.9
click at [723, 120] on span "Notice & Response. Any party may give the other written notice of a dispute not…" at bounding box center [613, 83] width 324 height 73
click at [570, 13] on icon "Editor toolbar" at bounding box center [563, 11] width 12 height 12
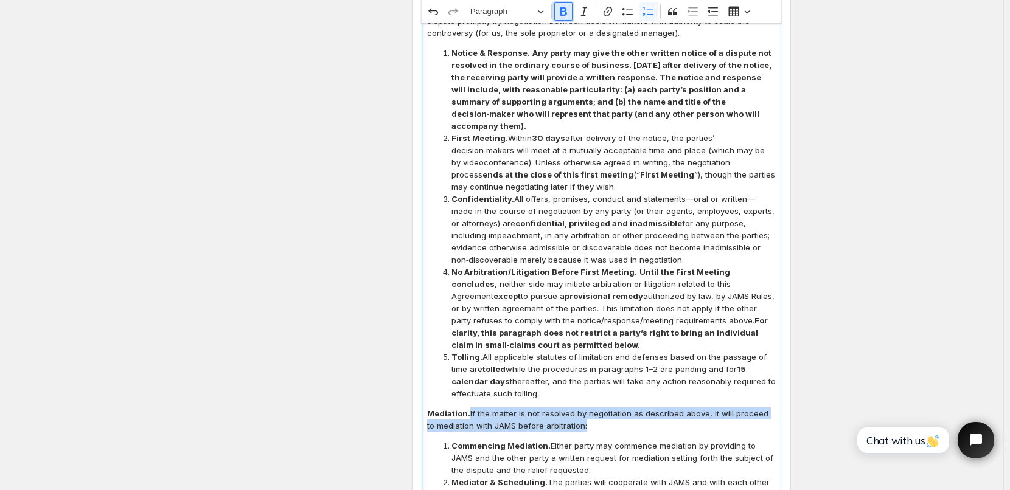
click at [570, 13] on icon "Editor toolbar" at bounding box center [563, 11] width 12 height 12
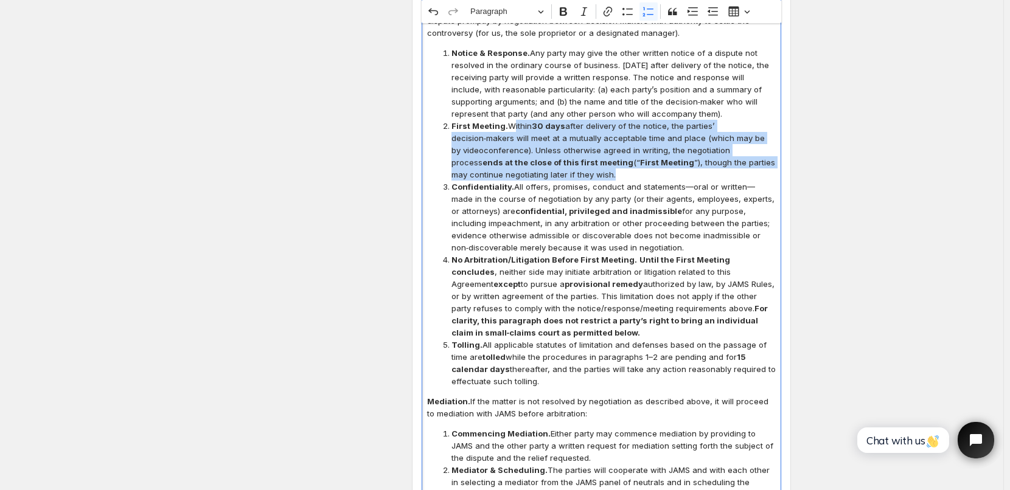
drag, startPoint x: 512, startPoint y: 138, endPoint x: 571, endPoint y: 122, distance: 61.1
click at [574, 181] on span "First Meeting. Within 30 days after delivery of the notice, the parties’ decisi…" at bounding box center [613, 150] width 324 height 61
click at [564, 16] on icon "Editor toolbar" at bounding box center [563, 11] width 7 height 9
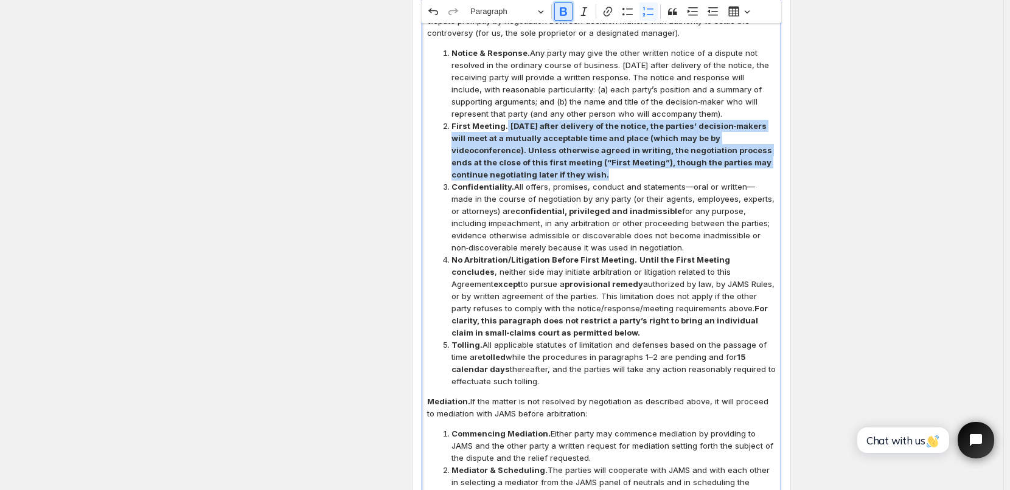
click at [564, 16] on icon "Editor toolbar" at bounding box center [563, 11] width 7 height 9
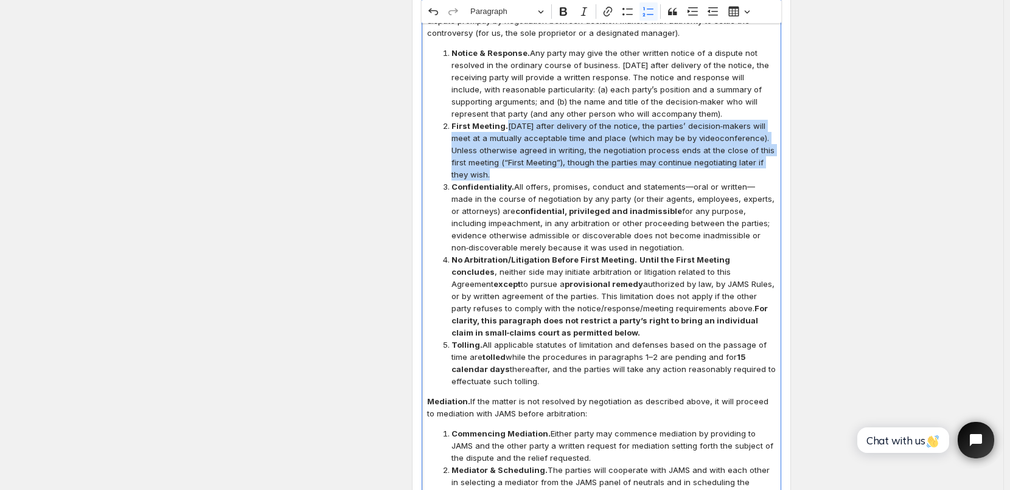
drag, startPoint x: 518, startPoint y: 199, endPoint x: 709, endPoint y: 259, distance: 200.7
click at [709, 254] on span "Confidentiality. All offers, promises, conduct and statements—oral or written—m…" at bounding box center [613, 217] width 324 height 73
click at [567, 15] on icon "Editor toolbar" at bounding box center [563, 11] width 7 height 9
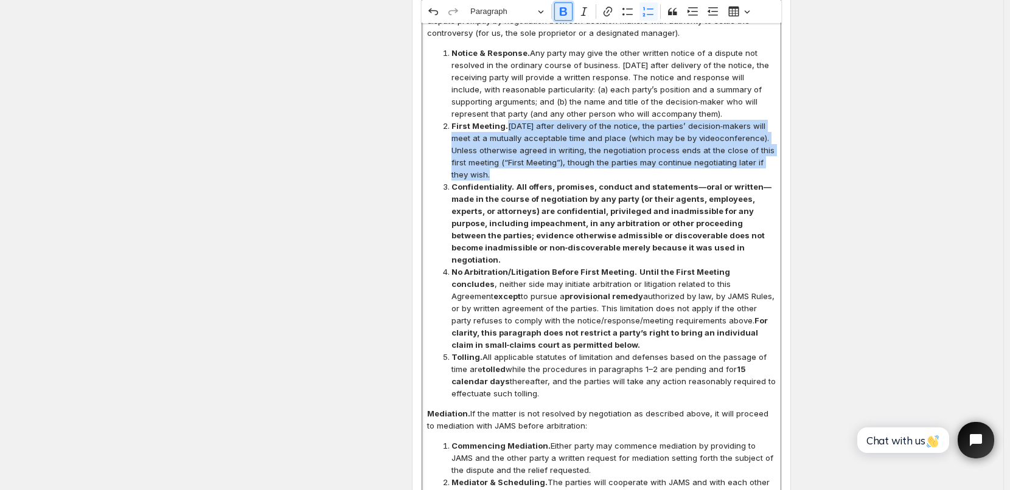
click at [567, 15] on icon "Editor toolbar" at bounding box center [563, 11] width 7 height 9
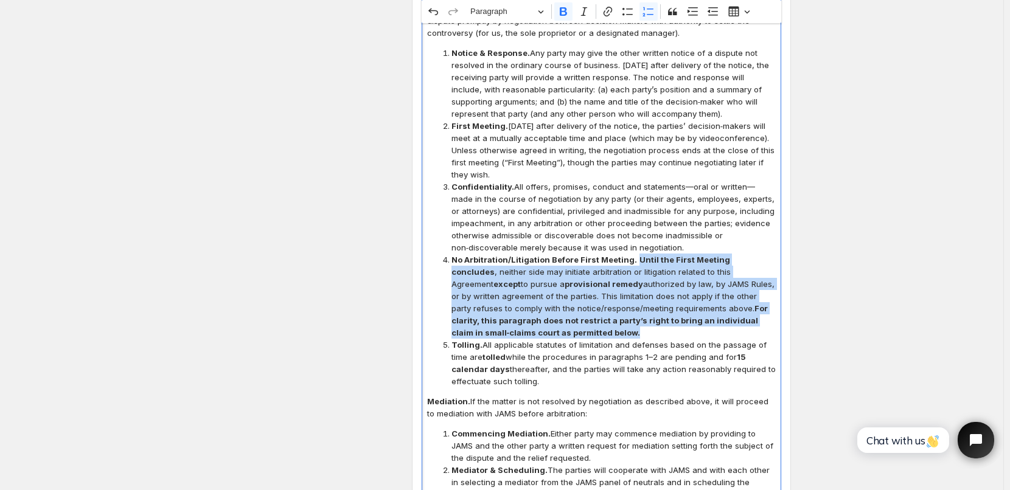
drag, startPoint x: 633, startPoint y: 271, endPoint x: 657, endPoint y: 346, distance: 78.3
click at [657, 339] on span "No Arbitration/Litigation Before First Meeting. Until the First Meeting conclud…" at bounding box center [613, 296] width 324 height 85
drag, startPoint x: 633, startPoint y: 270, endPoint x: 644, endPoint y: 346, distance: 76.2
click at [644, 339] on span "No Arbitration/Litigation Before First Meeting. Until the First Meeting conclud…" at bounding box center [613, 296] width 324 height 85
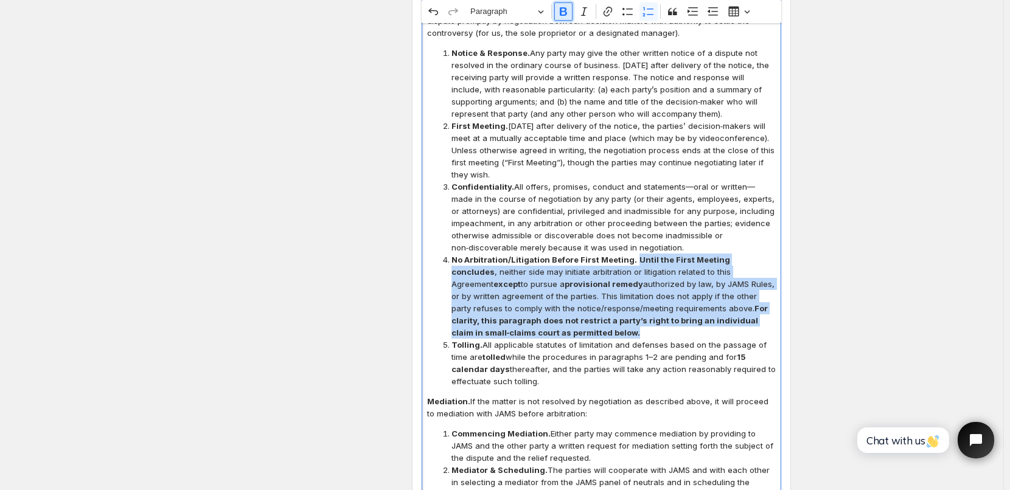
click at [568, 14] on icon "Editor toolbar" at bounding box center [563, 11] width 12 height 12
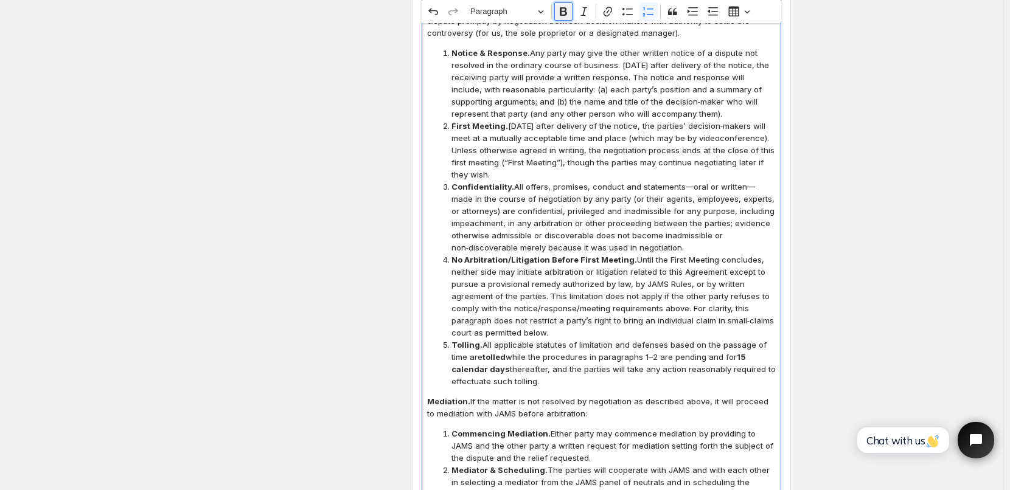
click at [568, 14] on icon "Editor toolbar" at bounding box center [563, 11] width 12 height 12
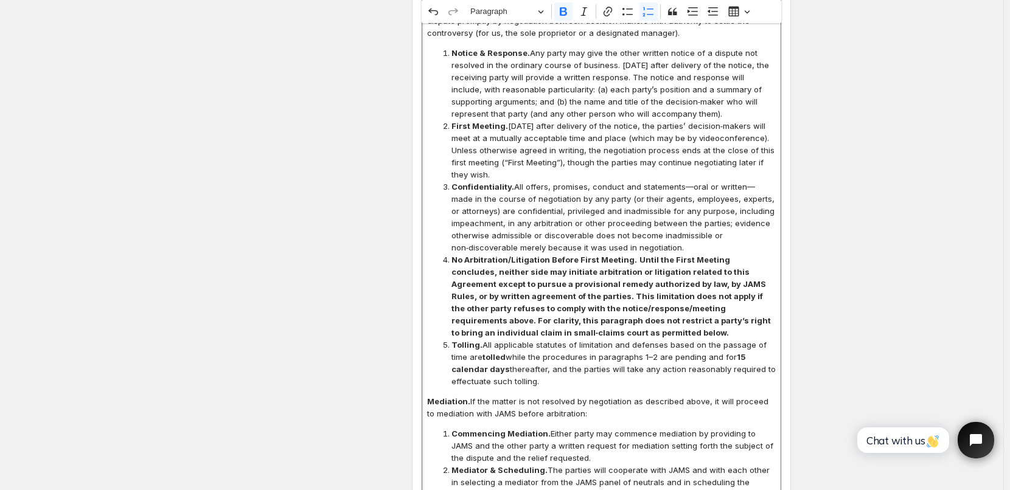
click at [591, 181] on span "First Meeting. Within 30 days after delivery of the notice, the parties’ decisi…" at bounding box center [613, 150] width 324 height 61
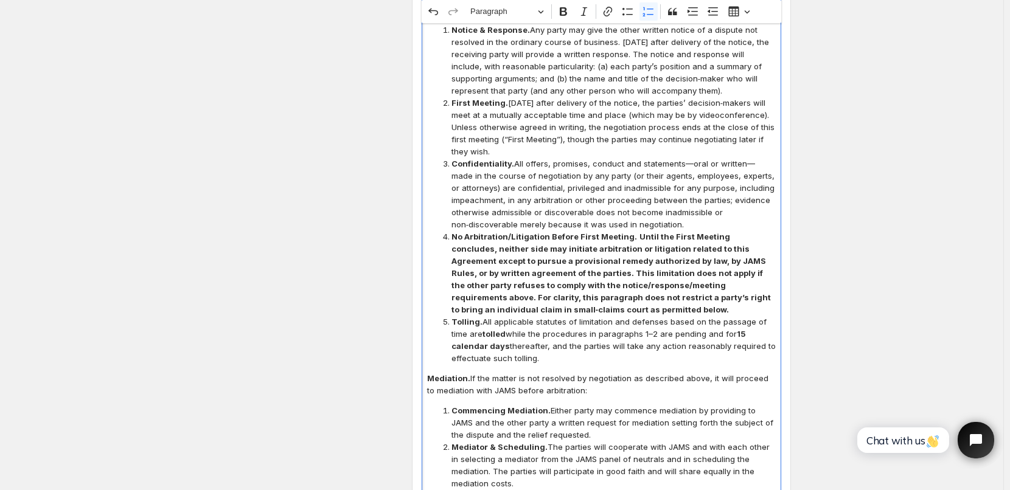
scroll to position [1708, 0]
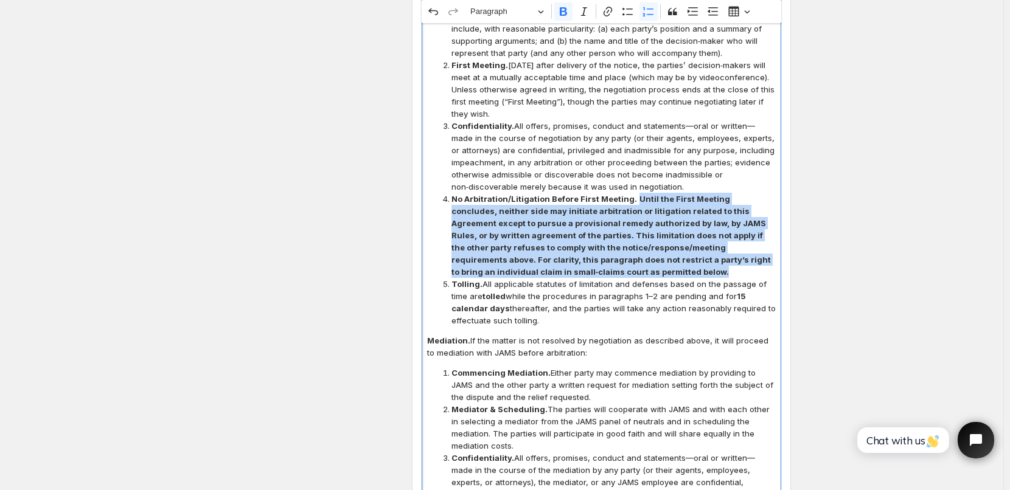
drag, startPoint x: 633, startPoint y: 211, endPoint x: 644, endPoint y: 279, distance: 69.6
click at [644, 278] on span "No Arbitration/Litigation Before First Meeting. Until the First Meeting conclud…" at bounding box center [613, 235] width 324 height 85
click at [567, 16] on icon "Editor toolbar" at bounding box center [563, 11] width 7 height 9
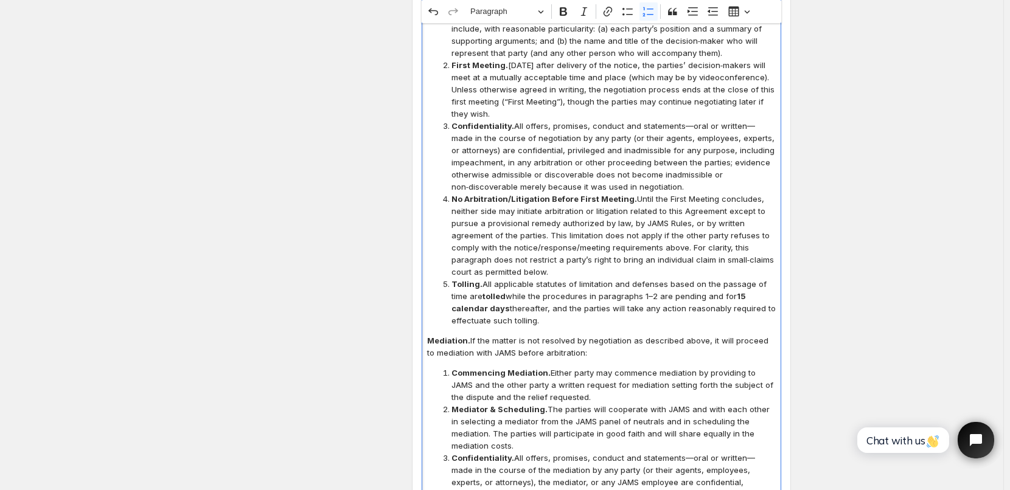
drag, startPoint x: 486, startPoint y: 298, endPoint x: 546, endPoint y: 330, distance: 69.2
click at [546, 327] on span "Tolling. All applicable statutes of limitation and defenses based on the passag…" at bounding box center [613, 302] width 324 height 49
click at [565, 17] on icon "Editor toolbar" at bounding box center [563, 11] width 12 height 12
click at [555, 141] on span "Confidentiality. All offers, promises, conduct and statements—oral or written—m…" at bounding box center [613, 156] width 324 height 73
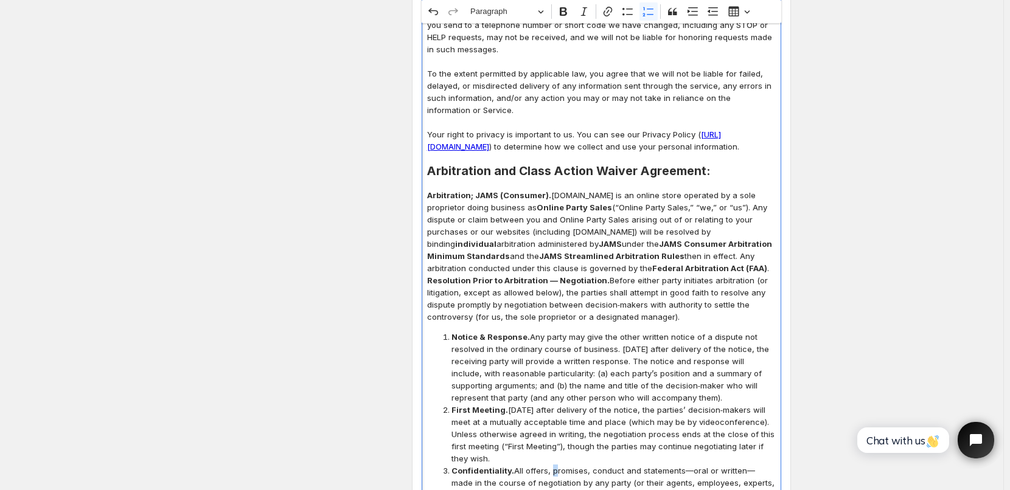
scroll to position [1343, 0]
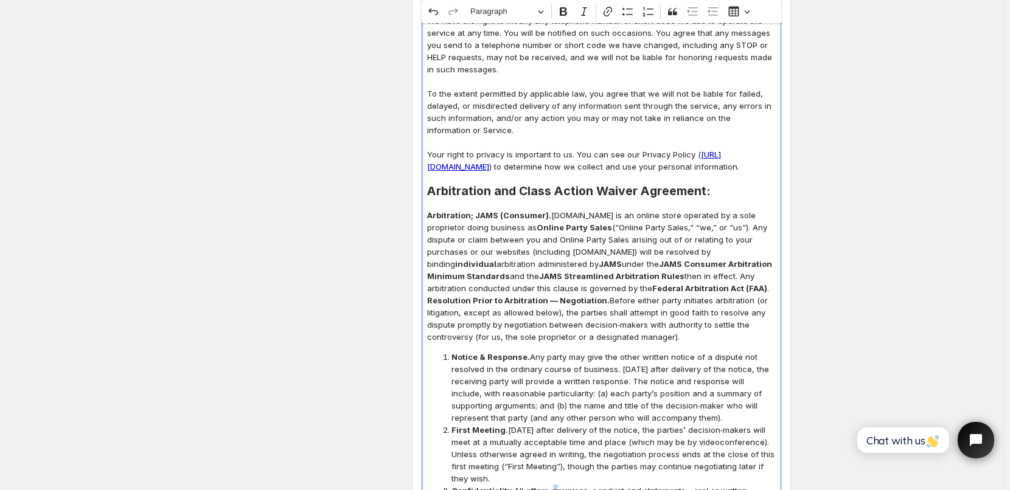
drag, startPoint x: 553, startPoint y: 228, endPoint x: 693, endPoint y: 348, distance: 185.1
click at [566, 18] on button "Bold" at bounding box center [563, 11] width 18 height 18
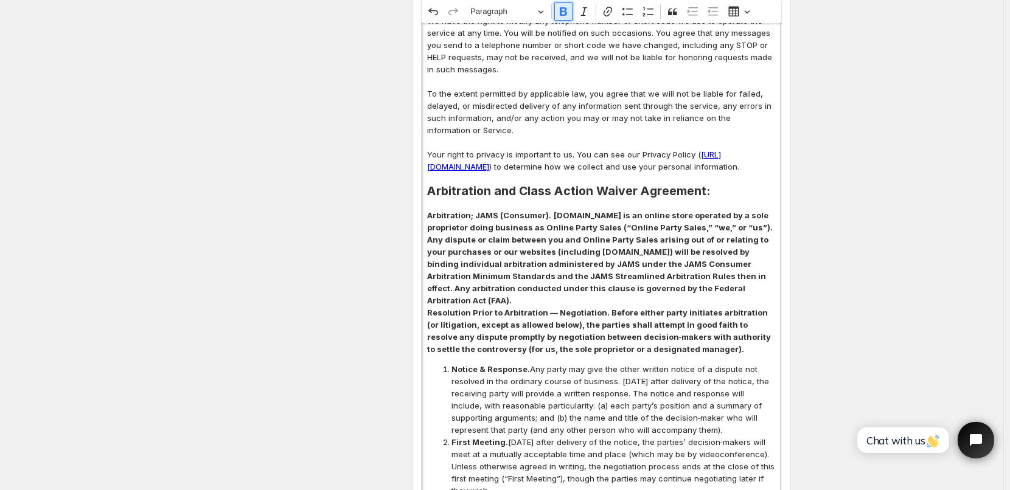
click at [566, 18] on button "Bold" at bounding box center [563, 11] width 18 height 18
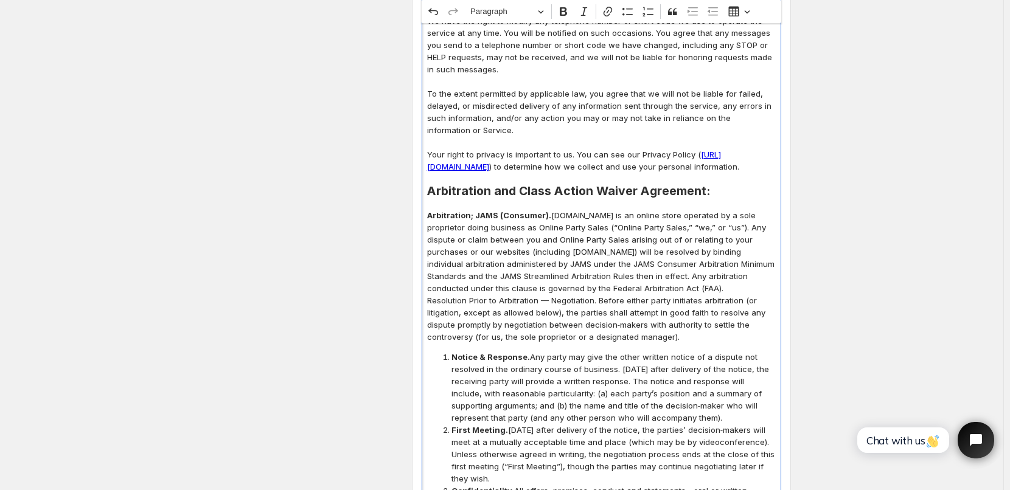
click at [591, 185] on p "Editor editing area: main. Press Alt+0 for help." at bounding box center [601, 179] width 349 height 12
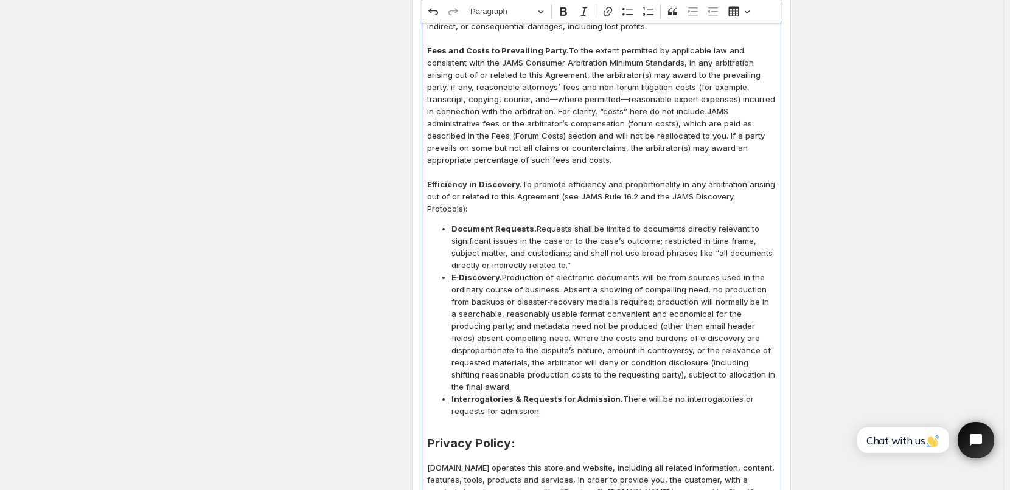
scroll to position [2864, 0]
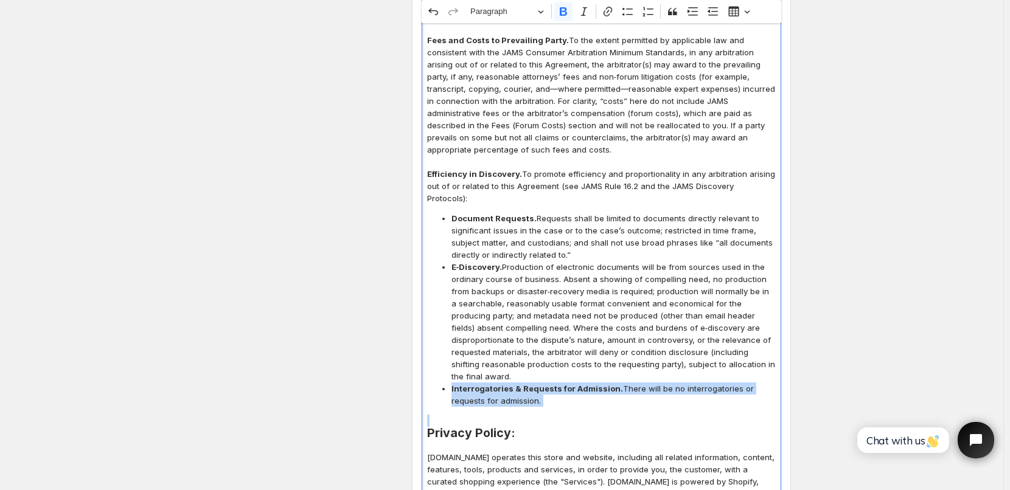
drag, startPoint x: 454, startPoint y: 355, endPoint x: 571, endPoint y: 372, distance: 118.7
click at [571, 372] on div "Last updated: October 8, 2025 TERMS OF SALE: All orders are subject to approval…" at bounding box center [602, 441] width 360 height 5938
